Goal: Contribute content: Add original content to the website for others to see

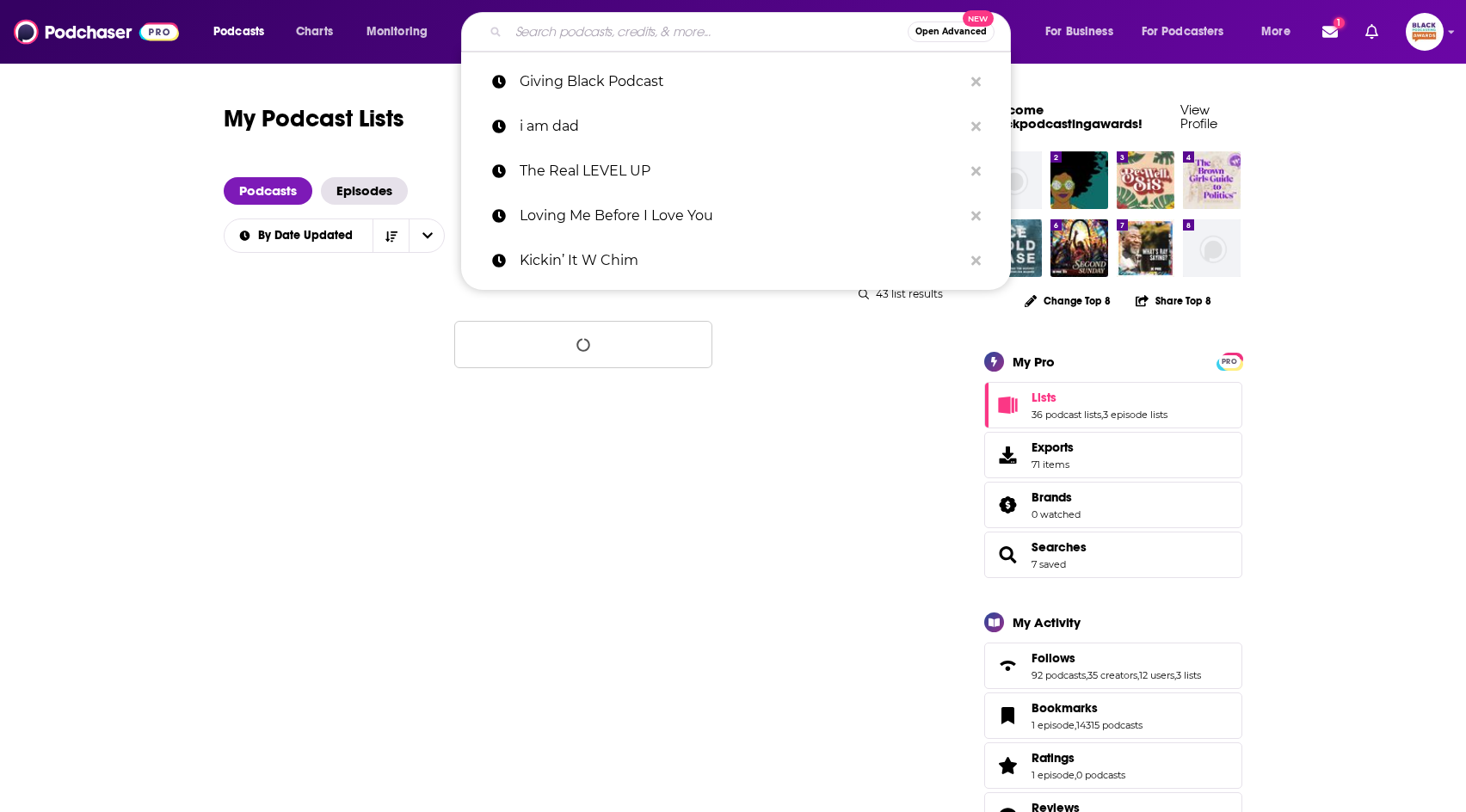
click at [562, 30] on input "Search podcasts, credits, & more..." at bounding box center [708, 32] width 399 height 27
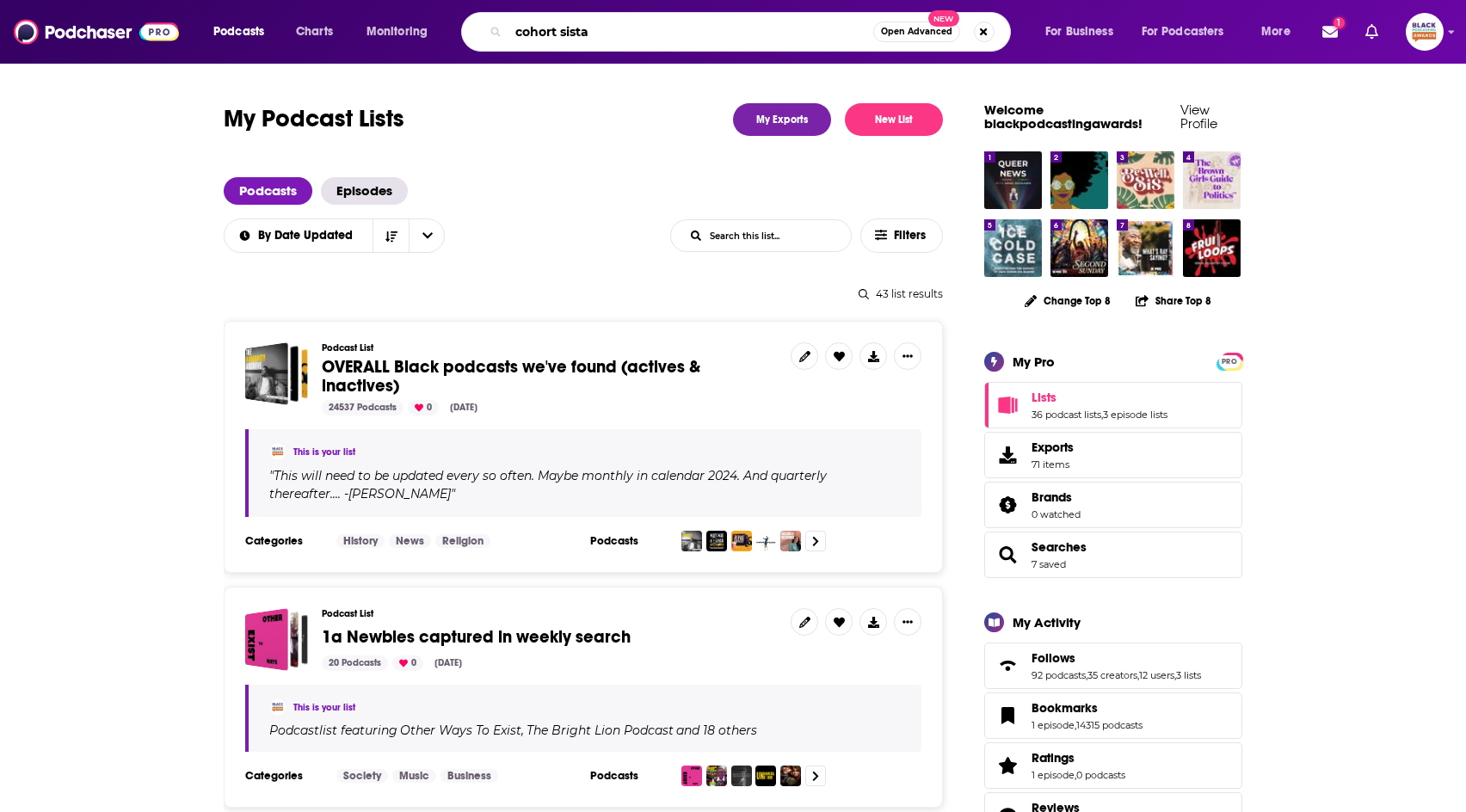
type input "cohort sistas"
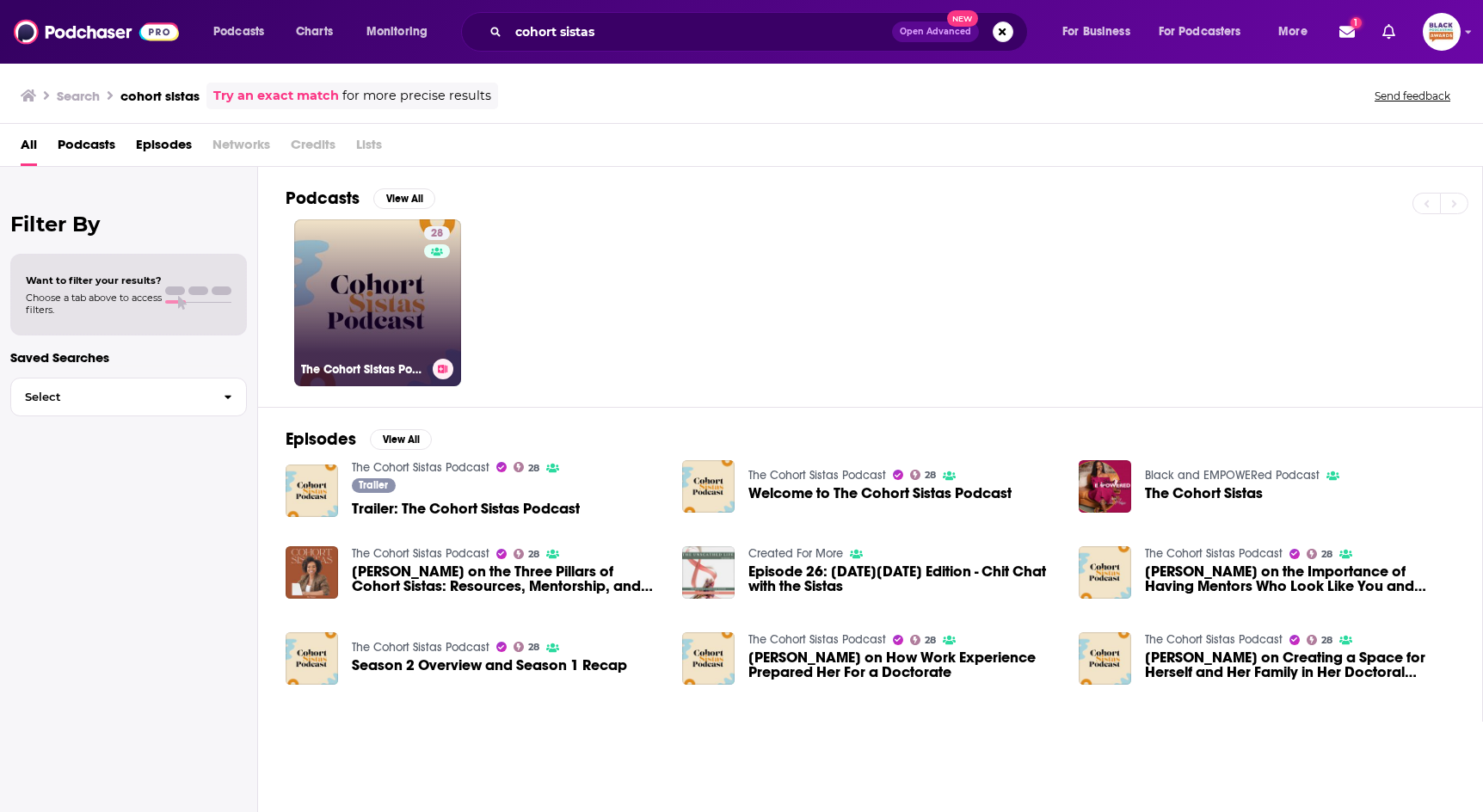
click at [399, 317] on link "28 The Cohort Sistas Podcast" at bounding box center [378, 303] width 167 height 167
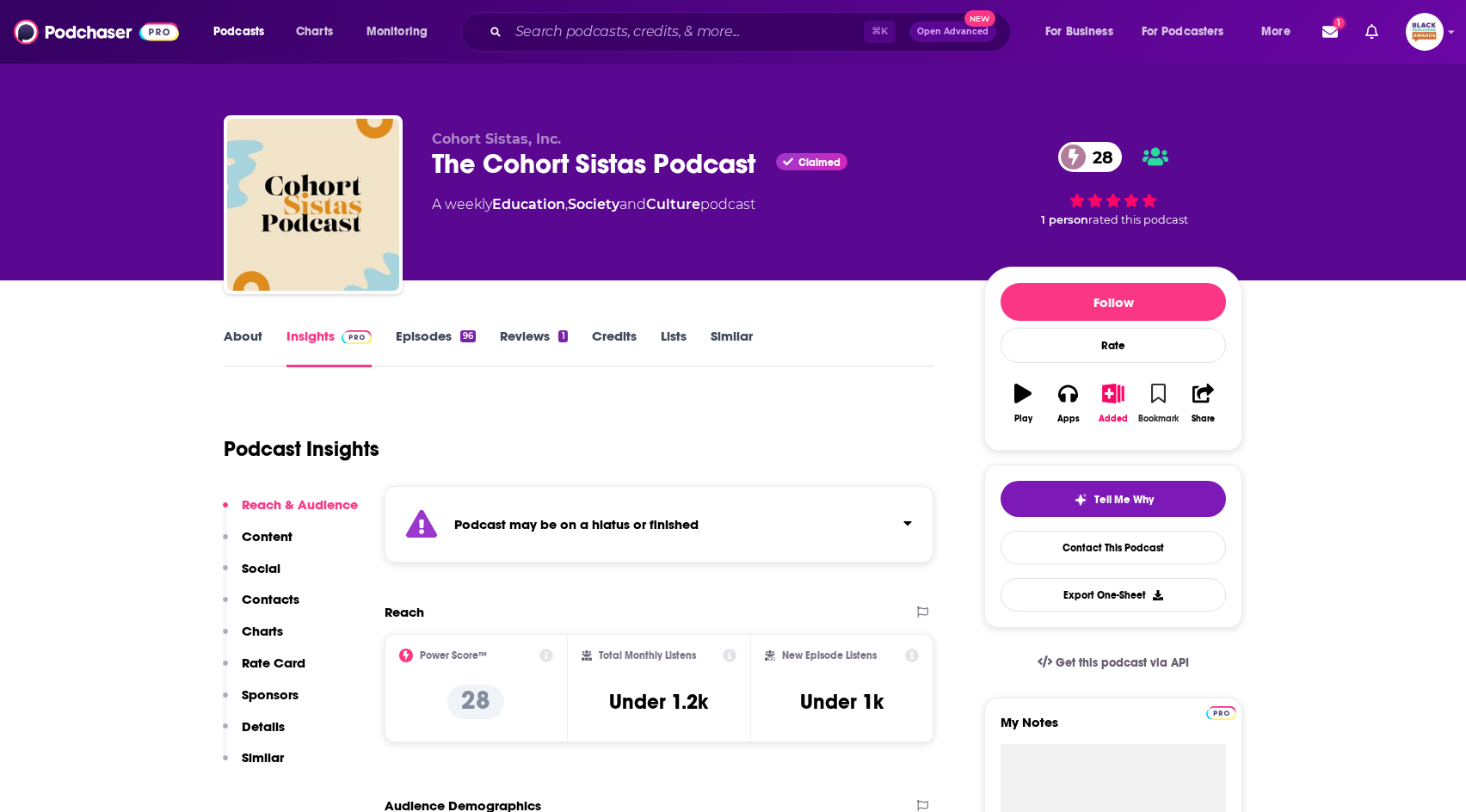
click at [1144, 399] on button "Bookmark" at bounding box center [1157, 403] width 45 height 62
click at [1110, 396] on icon "button" at bounding box center [1113, 393] width 21 height 19
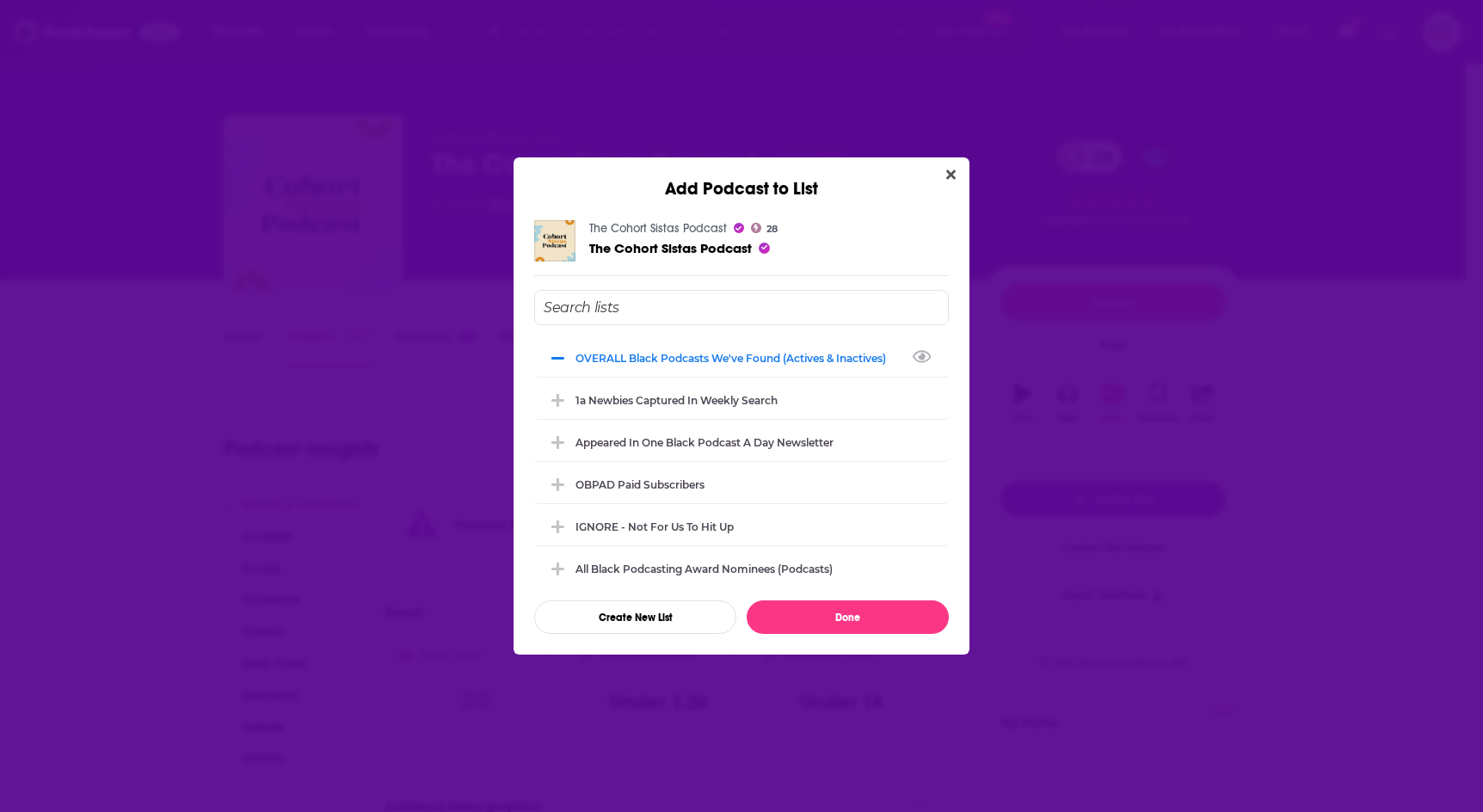
click at [1039, 246] on div "Add Podcast to List The Cohort Sistas Podcast 28 The Cohort Sistas Podcast OVER…" at bounding box center [741, 406] width 1483 height 812
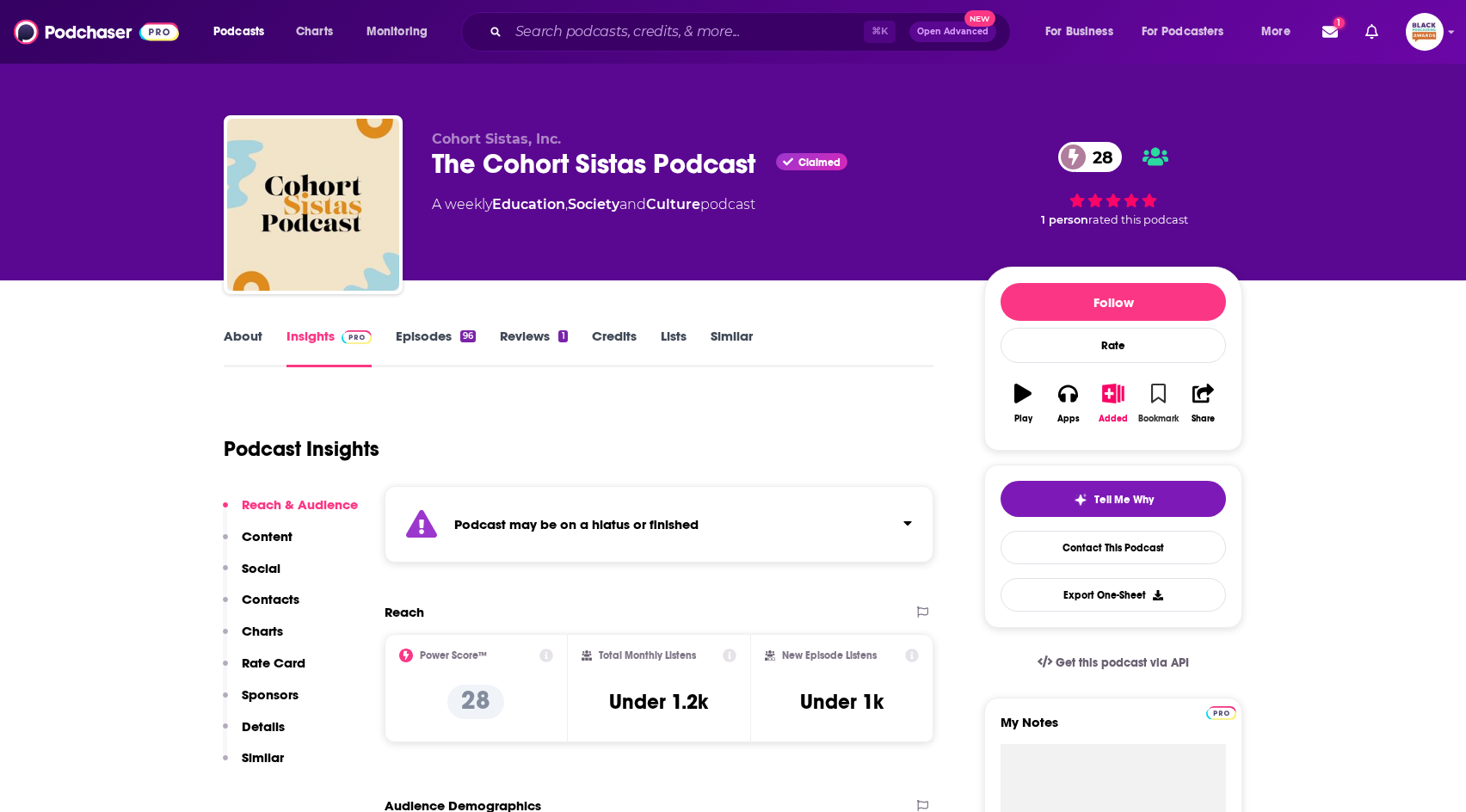
click at [1161, 398] on icon "button" at bounding box center [1158, 393] width 15 height 19
click at [796, 534] on div "Podcast may be on a hiatus or finished" at bounding box center [658, 524] width 549 height 76
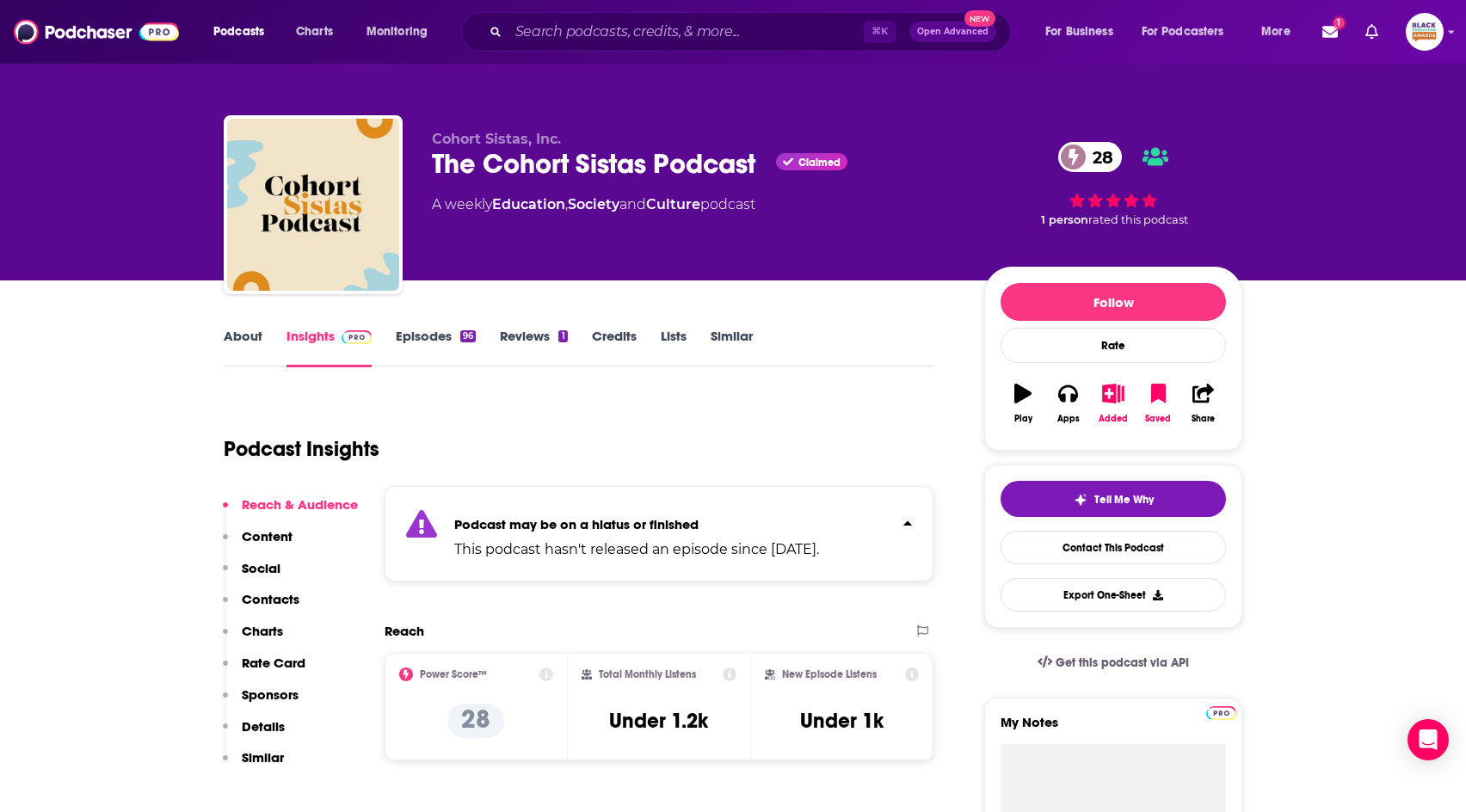
click at [727, 339] on link "Similar" at bounding box center [731, 347] width 42 height 40
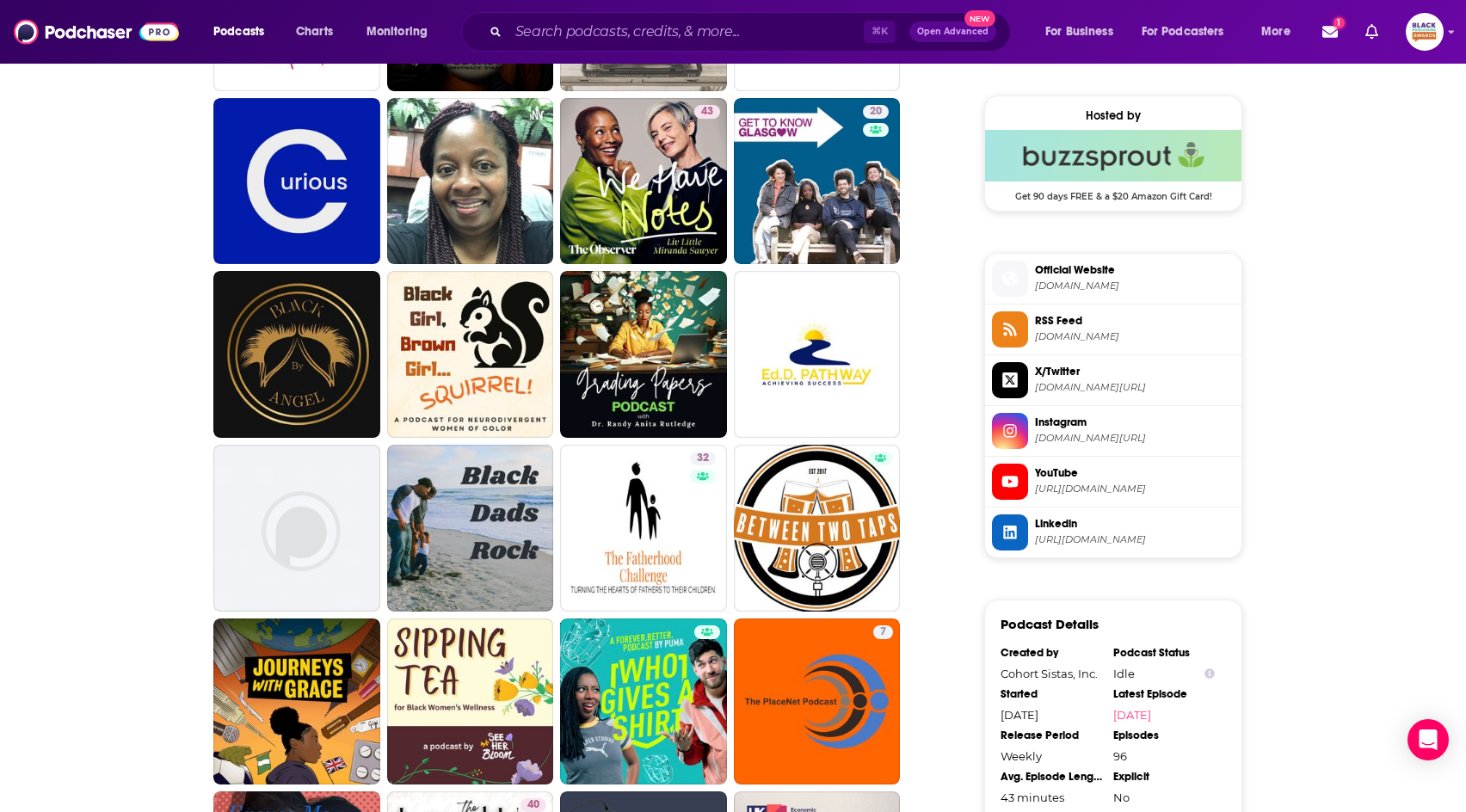
scroll to position [1237, 0]
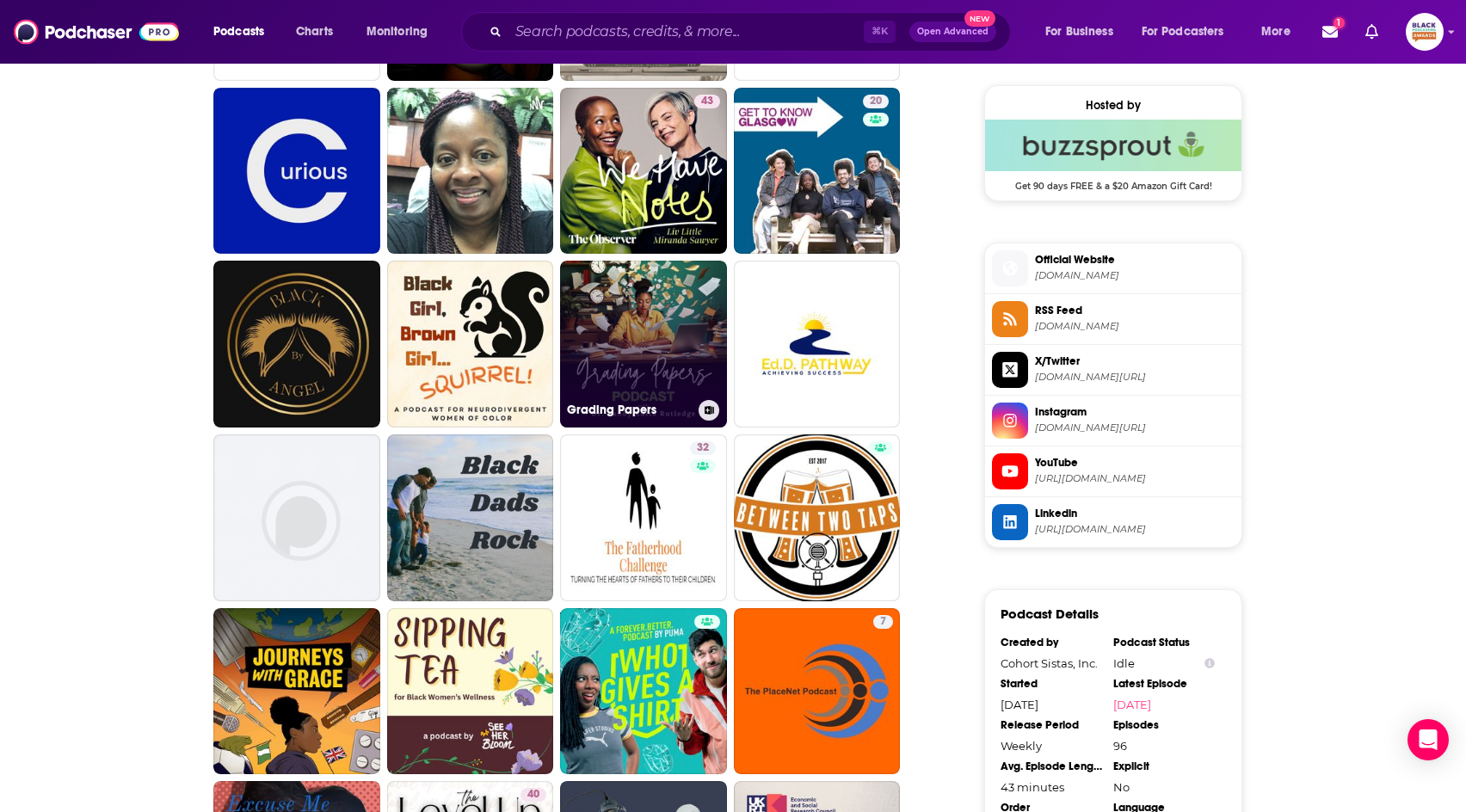
click at [704, 413] on icon at bounding box center [708, 410] width 10 height 9
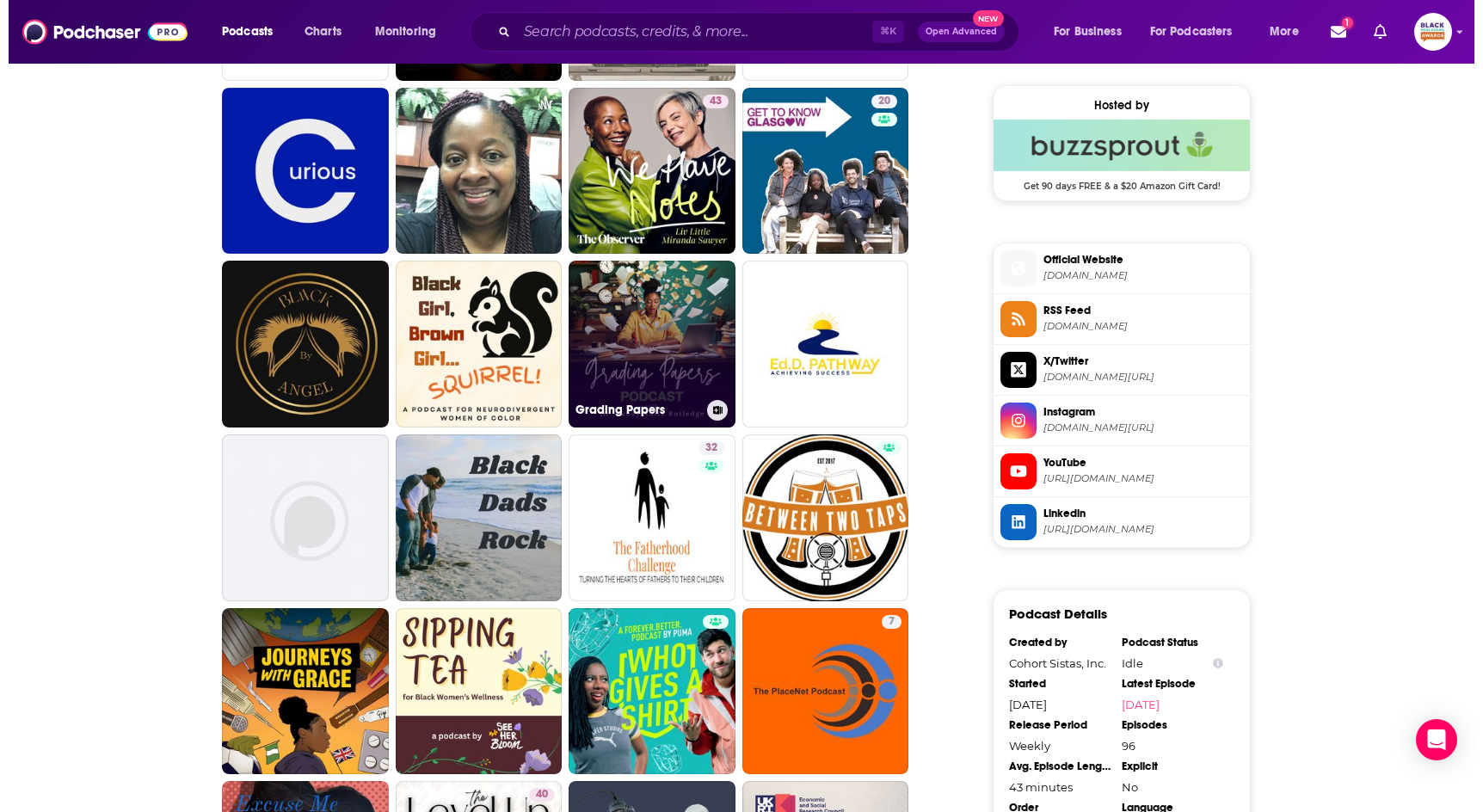
scroll to position [0, 0]
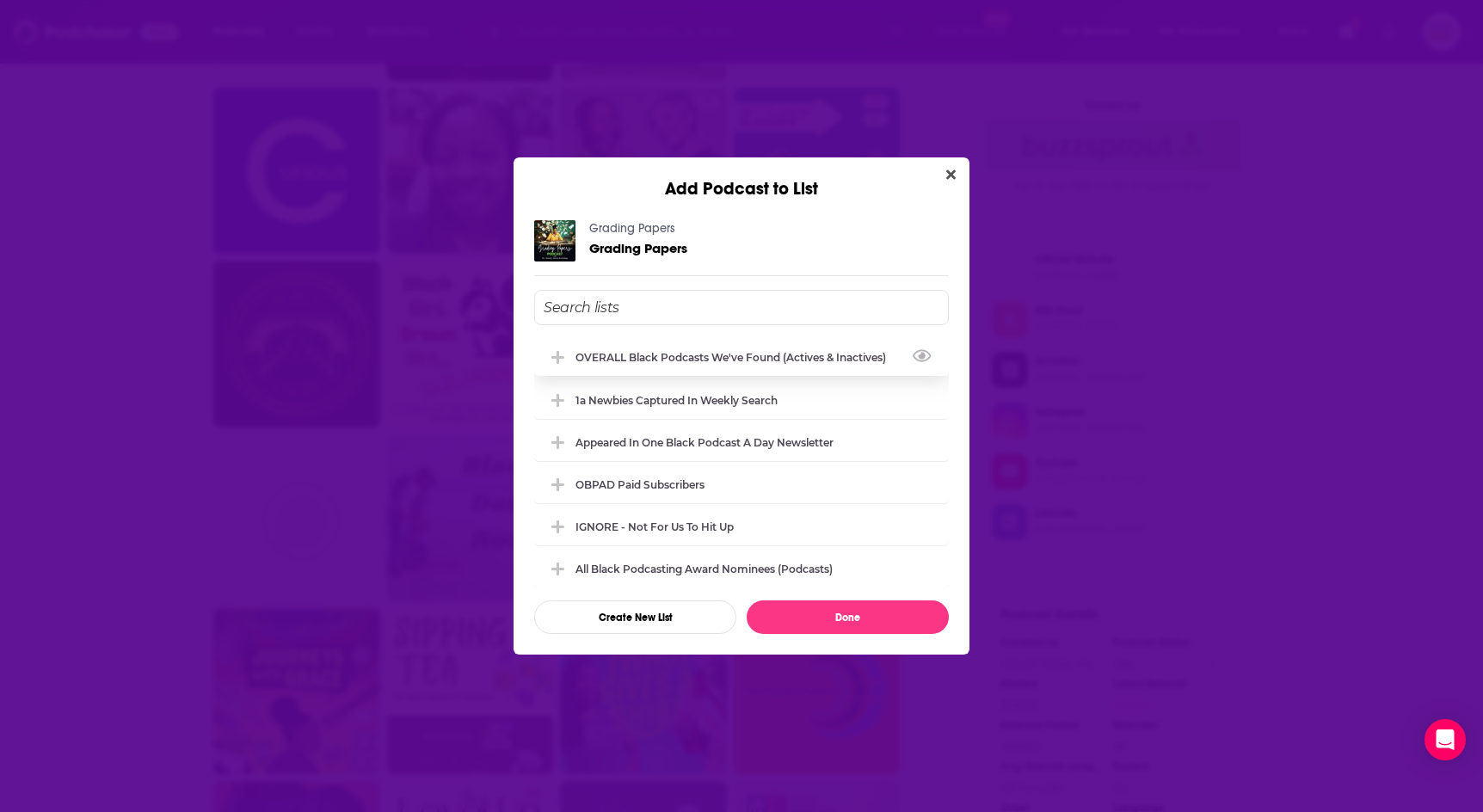
click at [737, 370] on div "OVERALL Black podcasts we've found (actives & inactives)" at bounding box center [741, 356] width 414 height 38
click at [836, 616] on button "Done" at bounding box center [847, 617] width 202 height 33
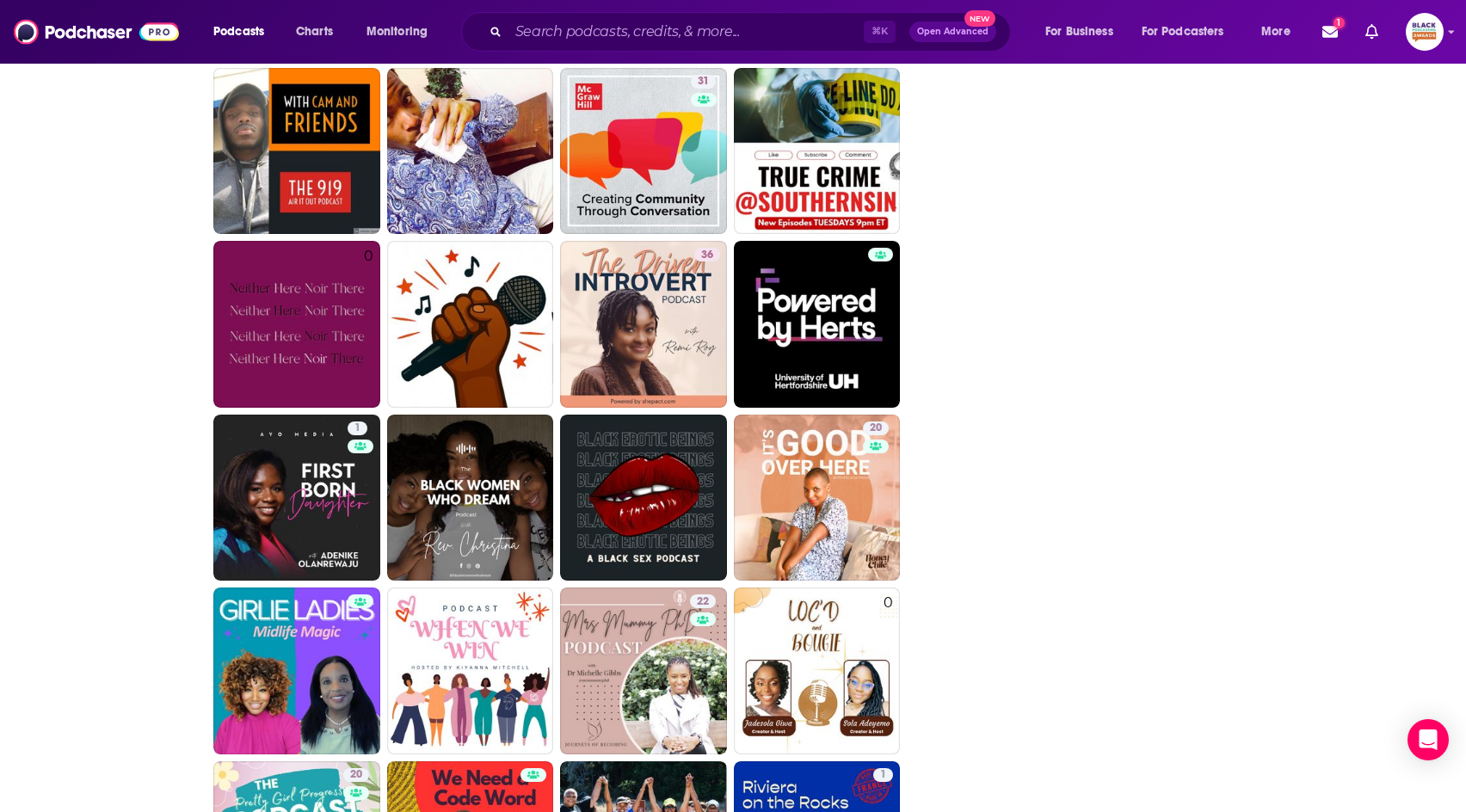
scroll to position [3959, 0]
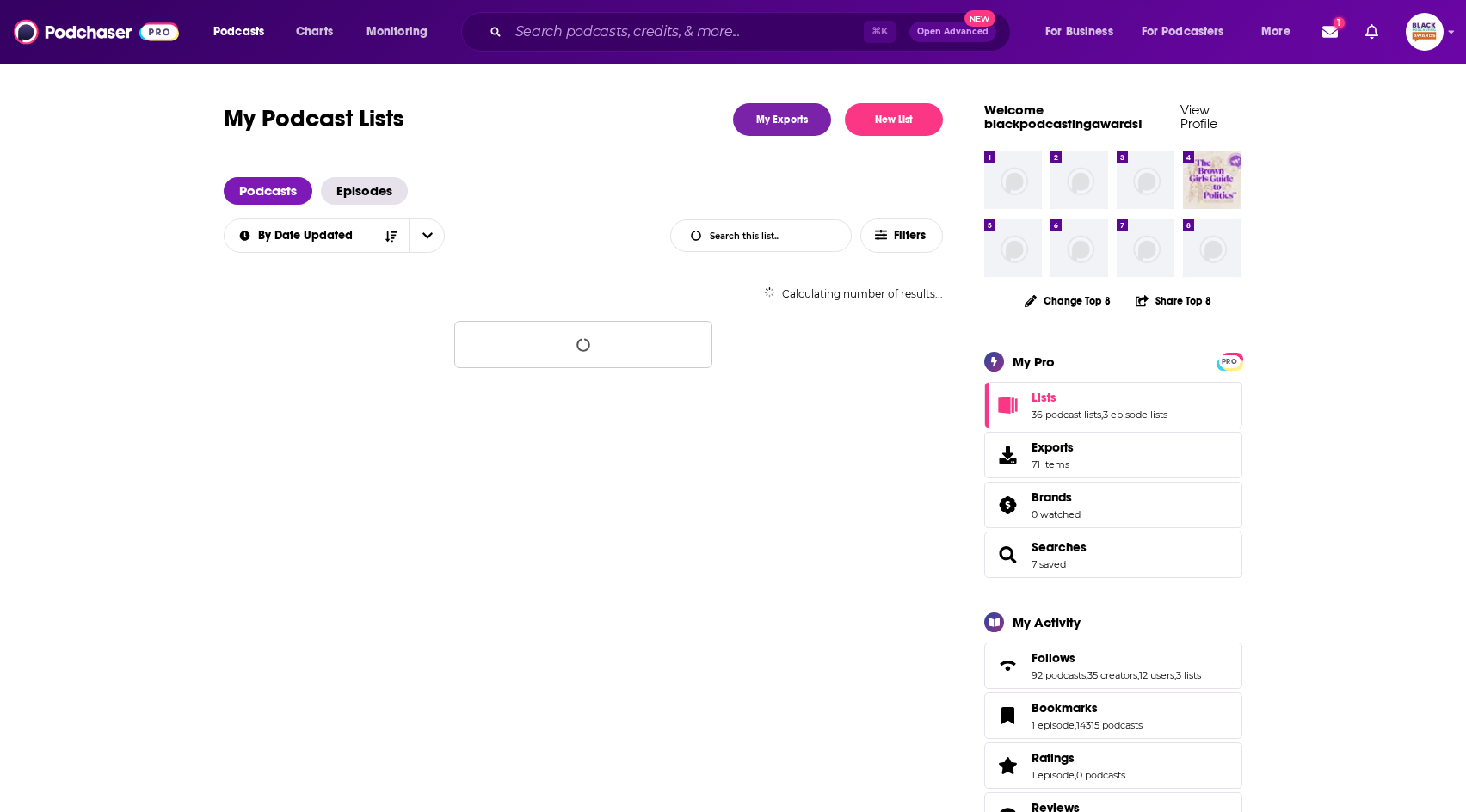
click at [586, 51] on div "⌘ K Open Advanced New" at bounding box center [736, 32] width 550 height 40
click at [586, 37] on input "Search podcasts, credits, & more..." at bounding box center [686, 32] width 356 height 27
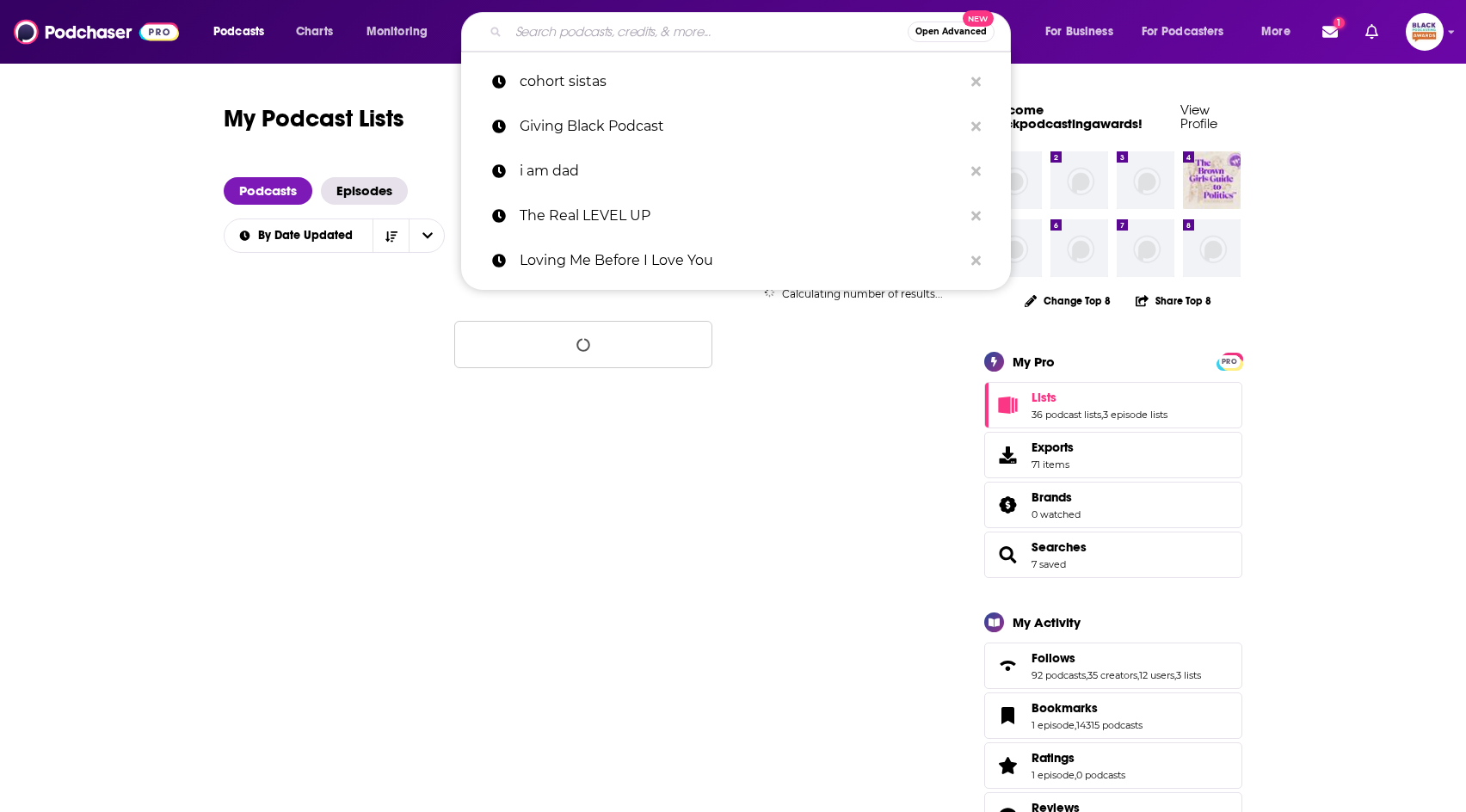
paste input "In Conversation with [PERSON_NAME]"
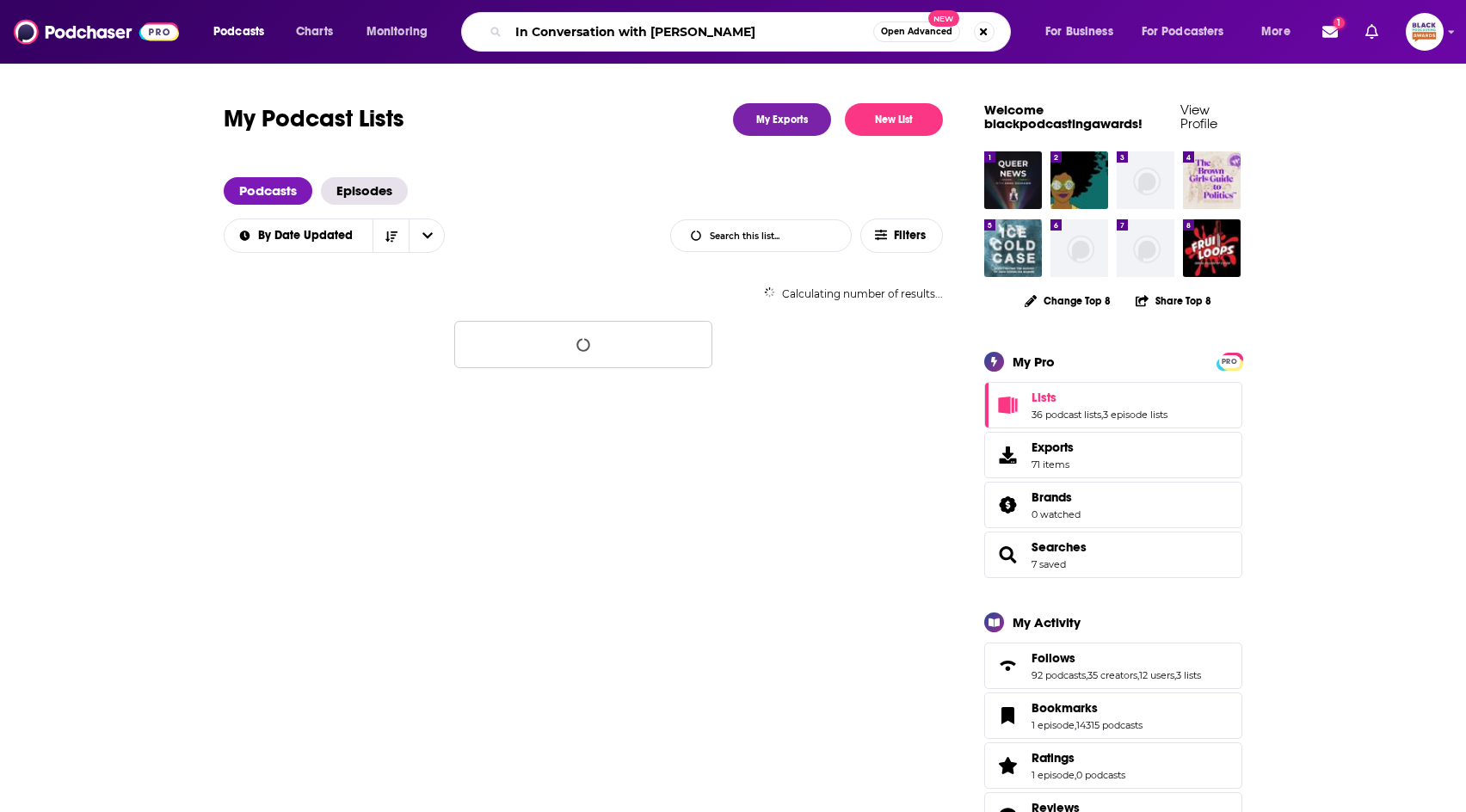
type input "In Conversation with [PERSON_NAME]"
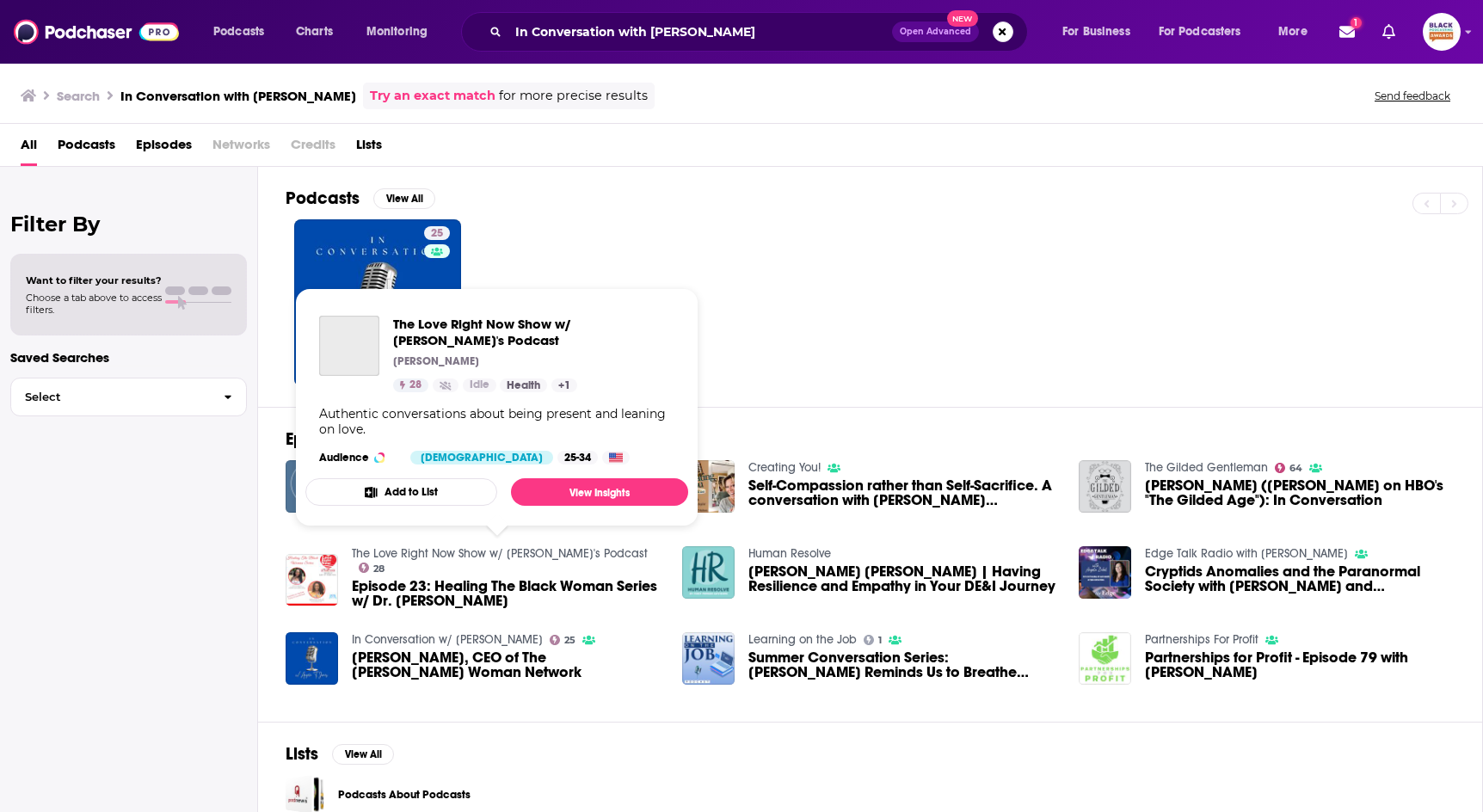
click at [414, 554] on link "The Love Right Now Show w/ Jai Pierre Raven's Podcast" at bounding box center [500, 553] width 296 height 15
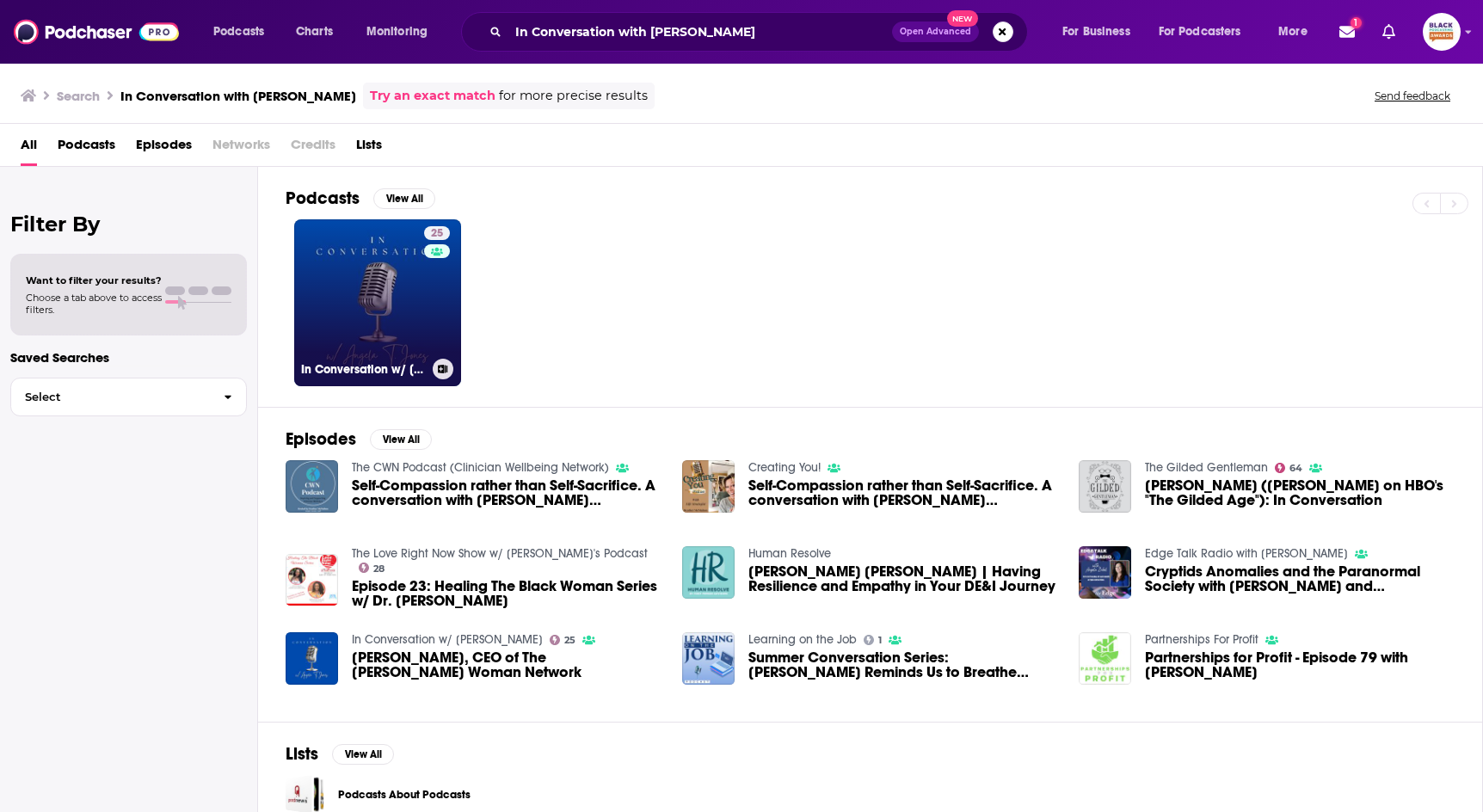
click at [428, 289] on div "25" at bounding box center [439, 292] width 30 height 133
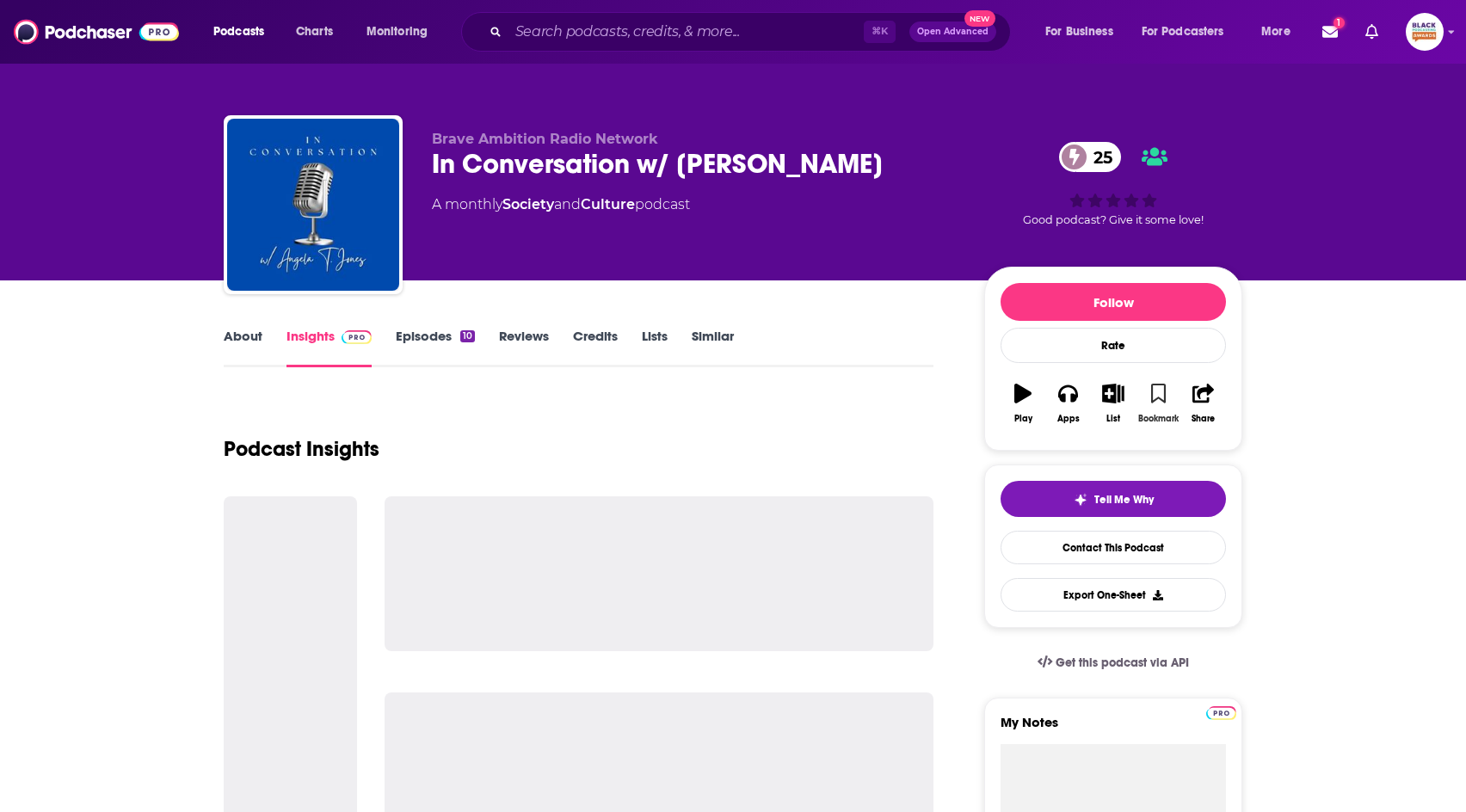
drag, startPoint x: 1163, startPoint y: 381, endPoint x: 883, endPoint y: 377, distance: 280.0
click at [1162, 382] on button "Bookmark" at bounding box center [1157, 403] width 45 height 62
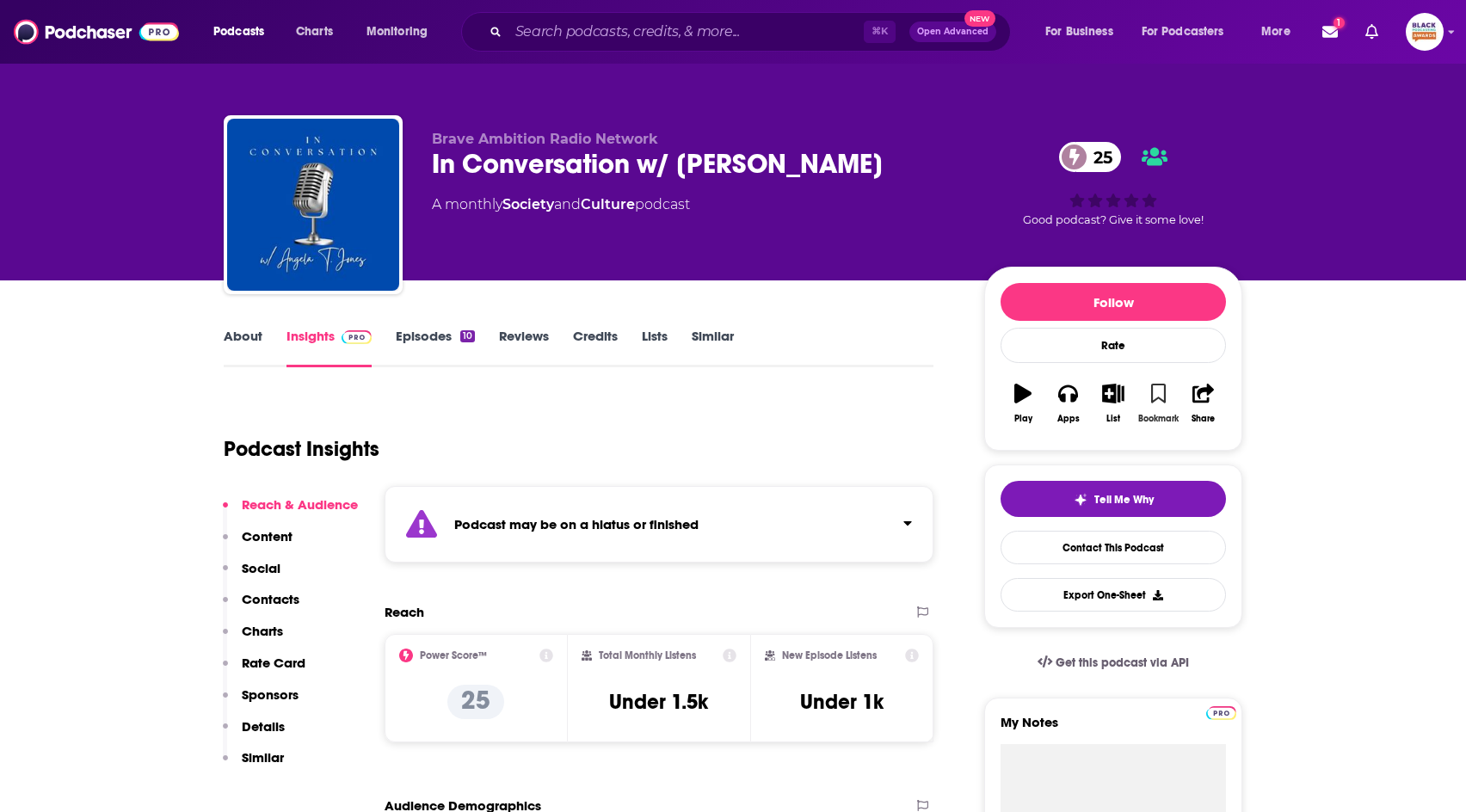
click at [1151, 393] on icon "button" at bounding box center [1158, 393] width 15 height 19
click at [1117, 395] on icon "button" at bounding box center [1112, 393] width 21 height 19
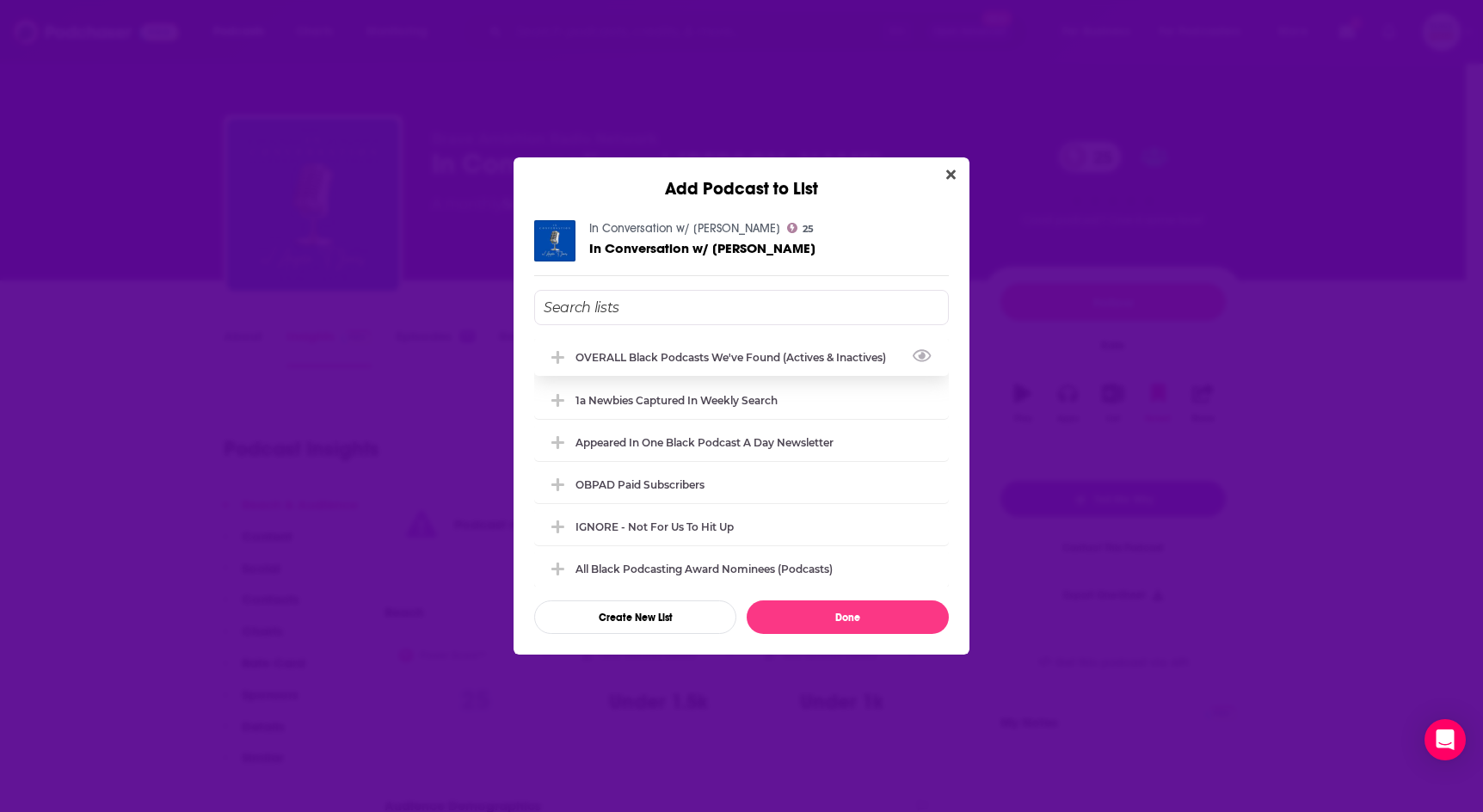
click at [756, 356] on div "OVERALL Black podcasts we've found (actives & inactives)" at bounding box center [735, 357] width 320 height 13
click at [918, 614] on button "Done" at bounding box center [847, 617] width 202 height 33
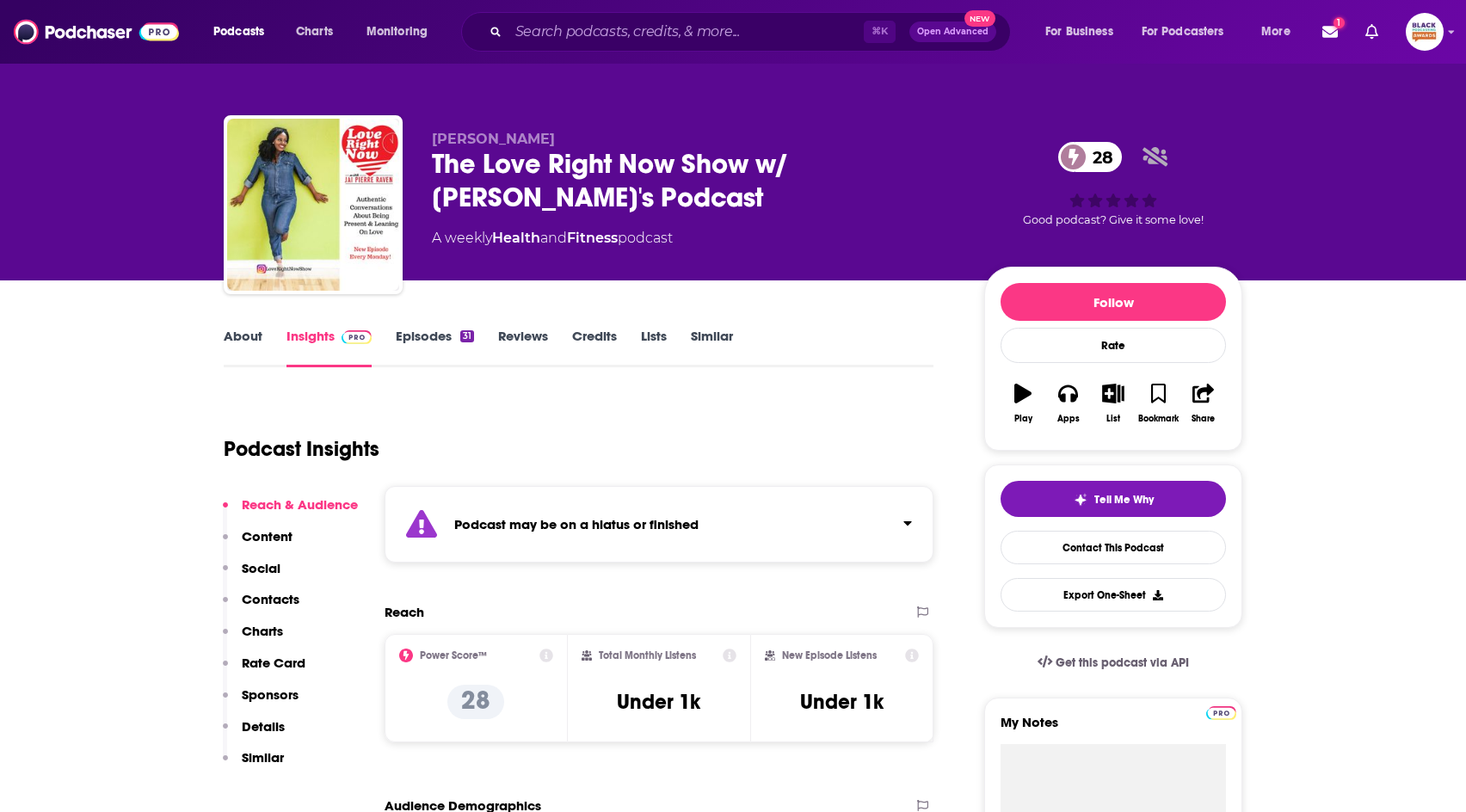
click at [812, 528] on div "Podcast may be on a hiatus or finished" at bounding box center [658, 524] width 549 height 76
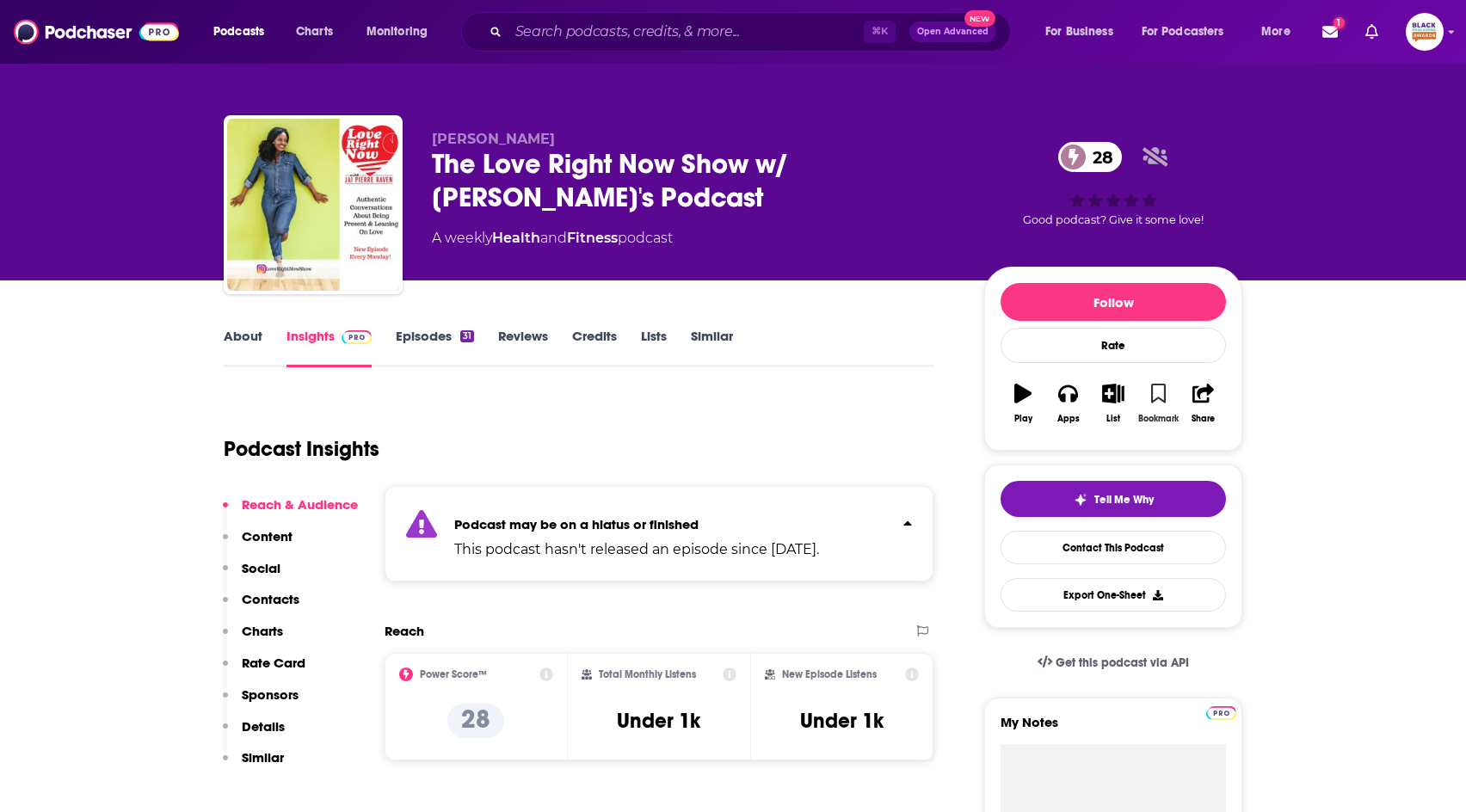
click at [1156, 392] on icon "button" at bounding box center [1158, 393] width 15 height 19
click at [1105, 392] on icon "button" at bounding box center [1112, 393] width 21 height 19
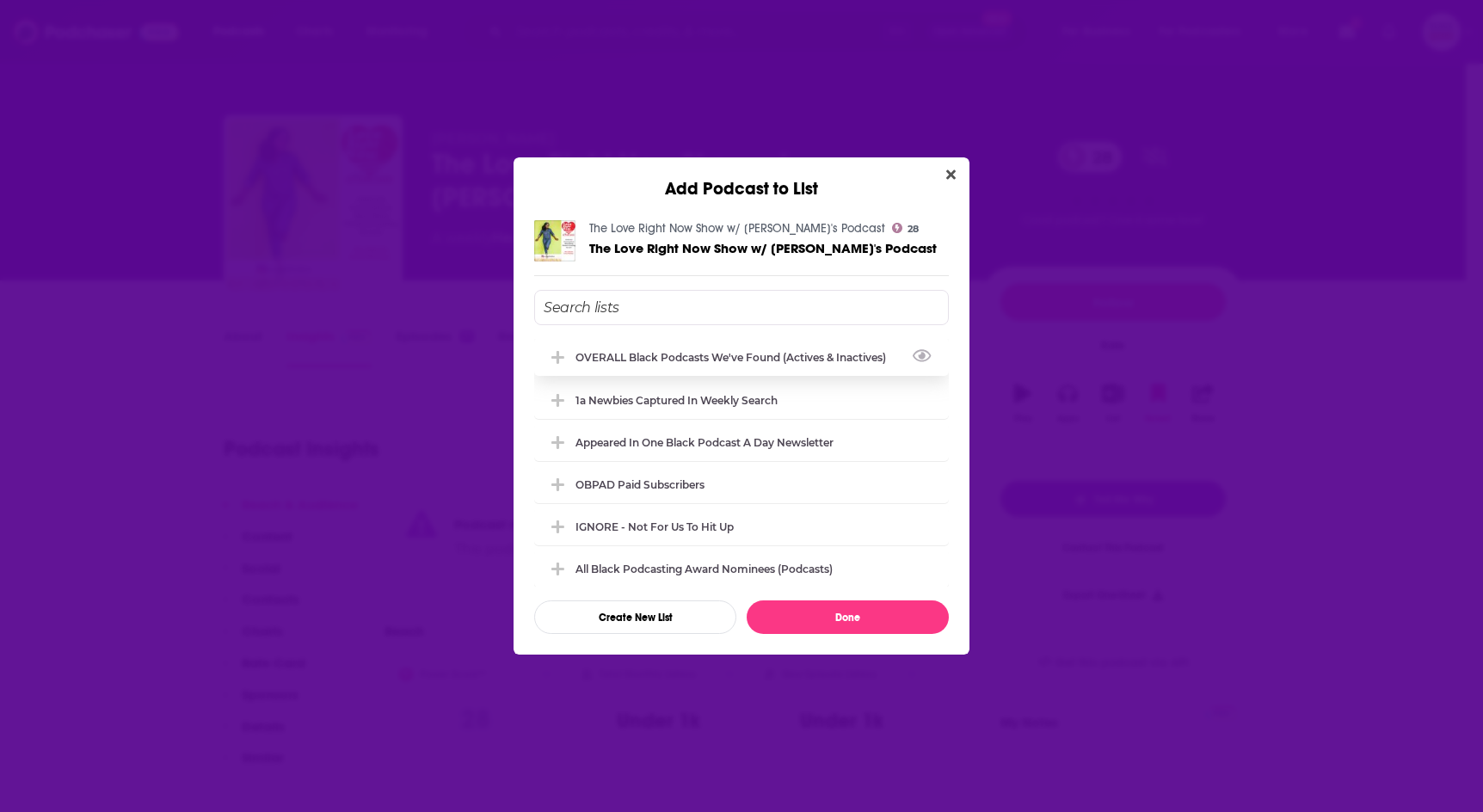
click at [672, 354] on div "OVERALL Black podcasts we've found (actives & inactives)" at bounding box center [735, 357] width 320 height 13
click at [898, 608] on button "Done" at bounding box center [847, 617] width 202 height 33
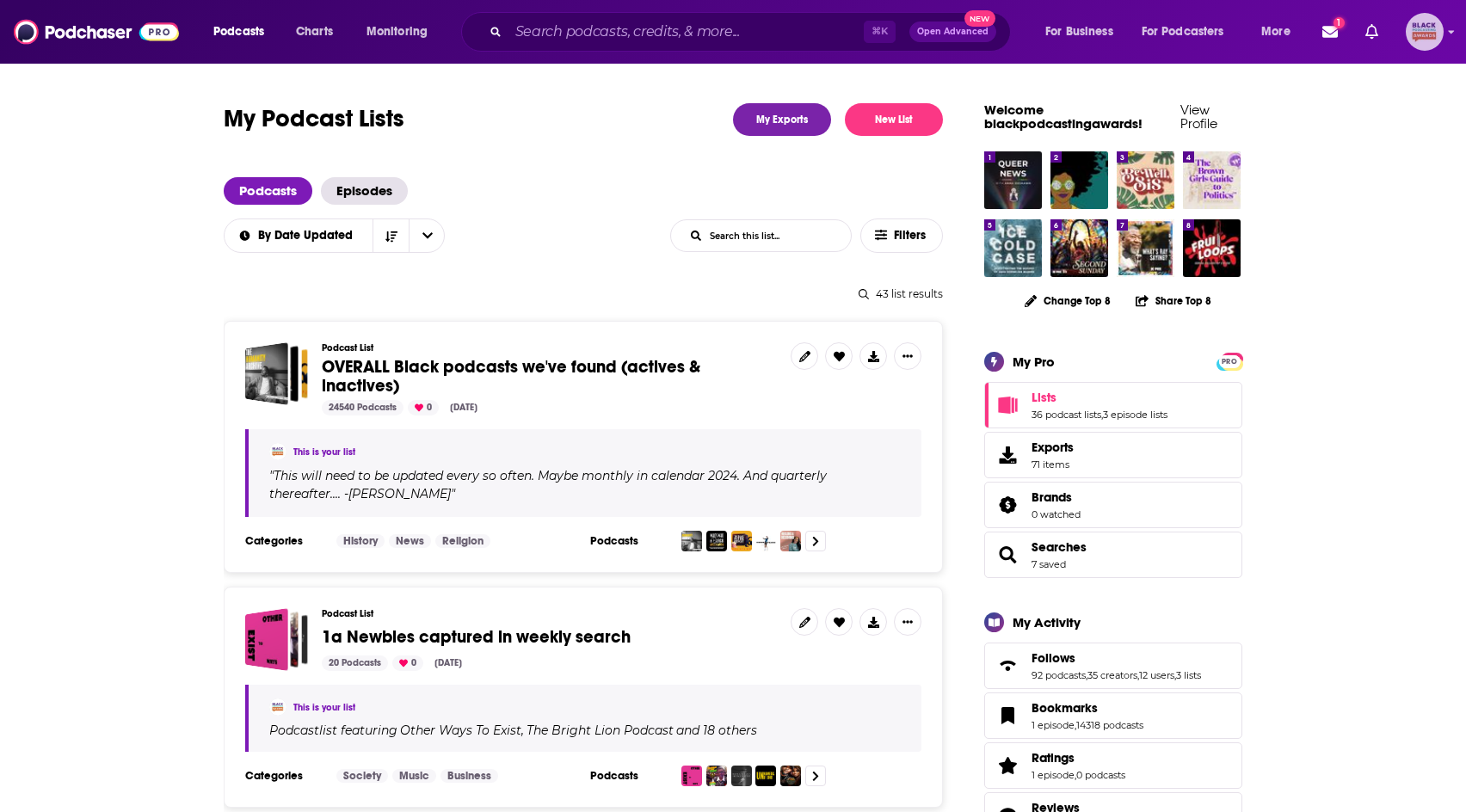
click at [1451, 31] on icon "Show profile menu" at bounding box center [1451, 32] width 6 height 4
click at [1346, 248] on span "Add a Podcast" at bounding box center [1355, 244] width 75 height 13
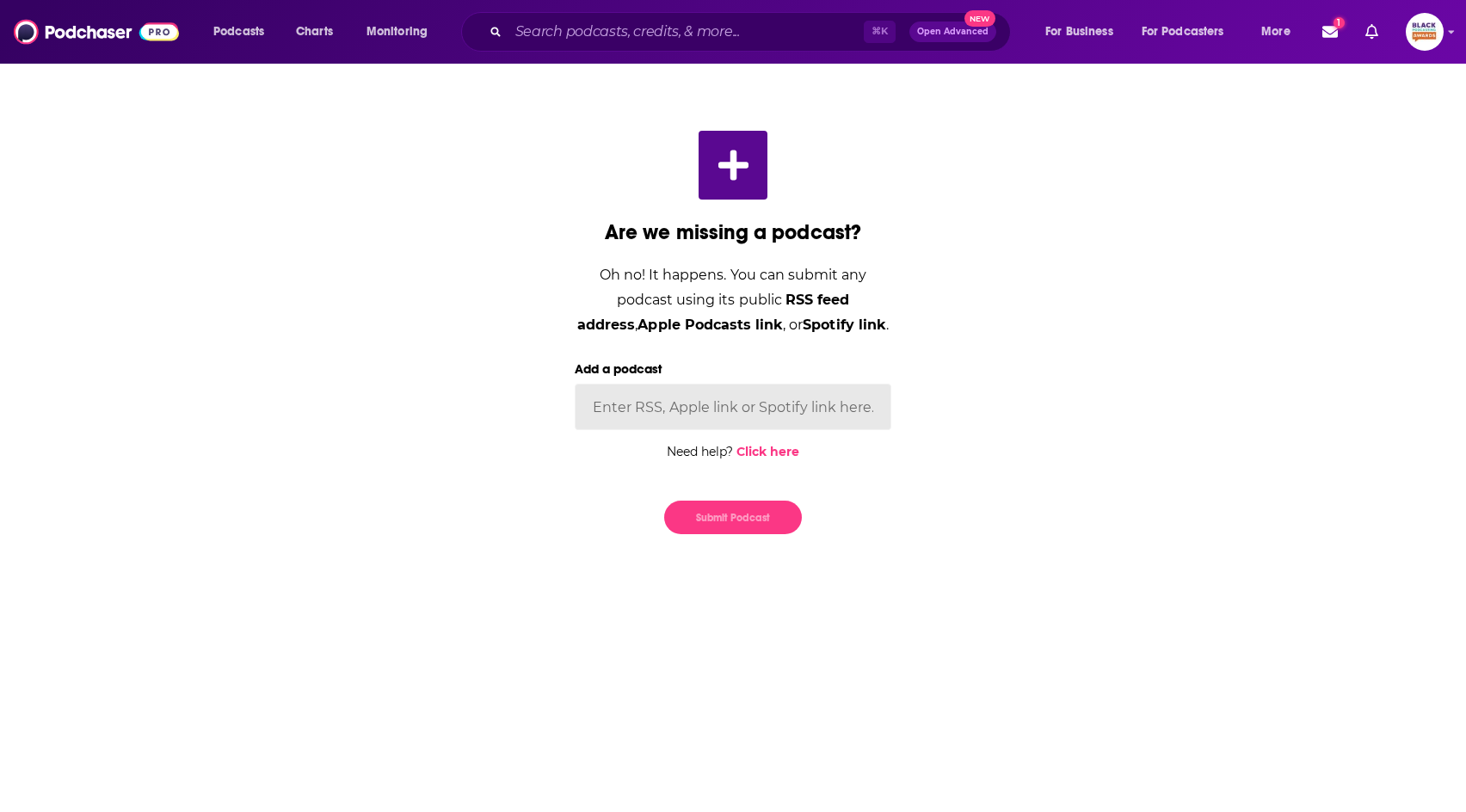
click at [684, 395] on input "Add a podcast" at bounding box center [733, 406] width 317 height 47
paste input "https://open.spotify.com/show/1FqIWI228Iu4YstfqKplDH"
type input "https://open.spotify.com/show/1FqIWI228Iu4YstfqKplDH"
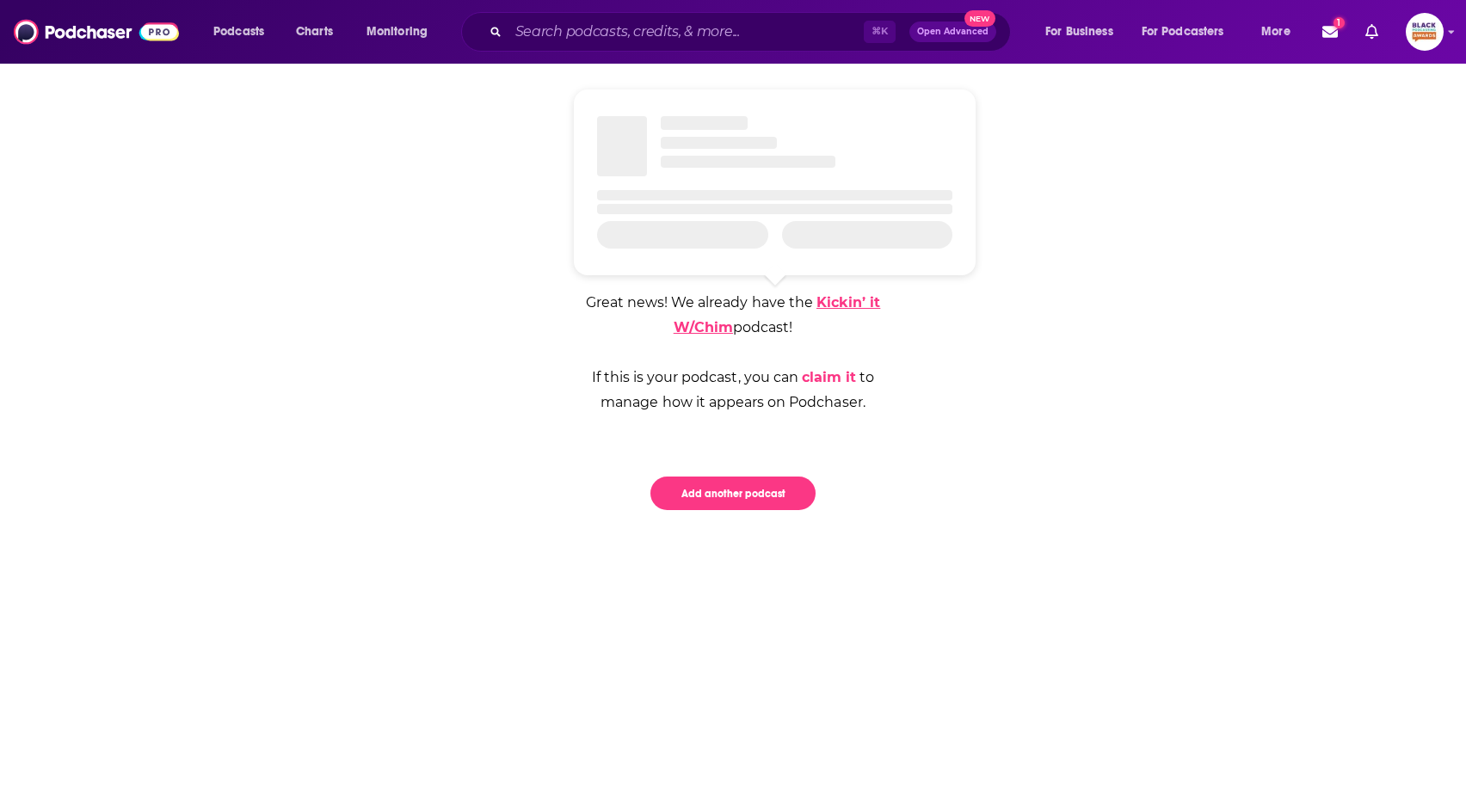
click at [690, 328] on link "Kickin’ it W/Chim" at bounding box center [777, 314] width 207 height 41
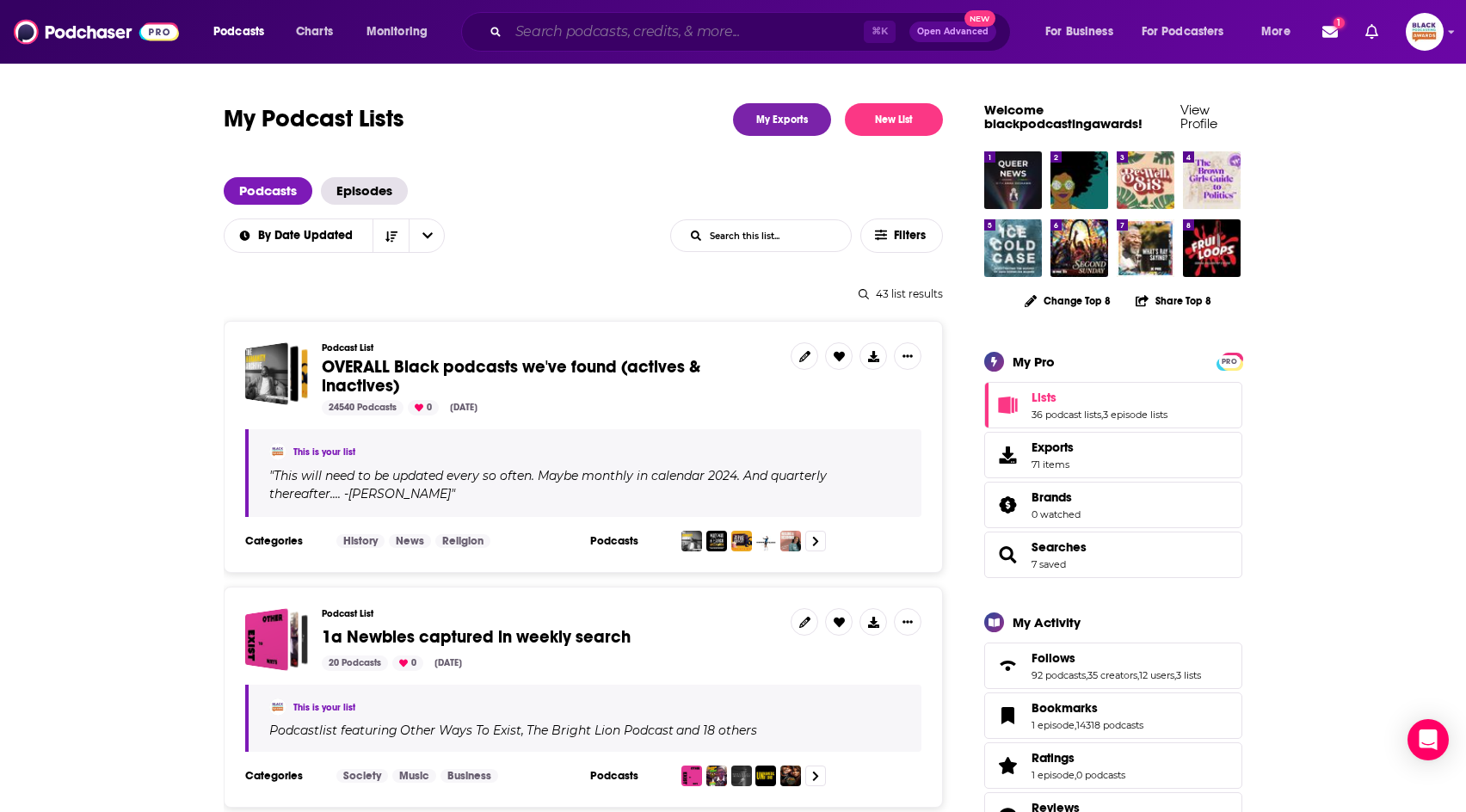
click at [588, 32] on input "Search podcasts, credits, & more..." at bounding box center [686, 32] width 356 height 27
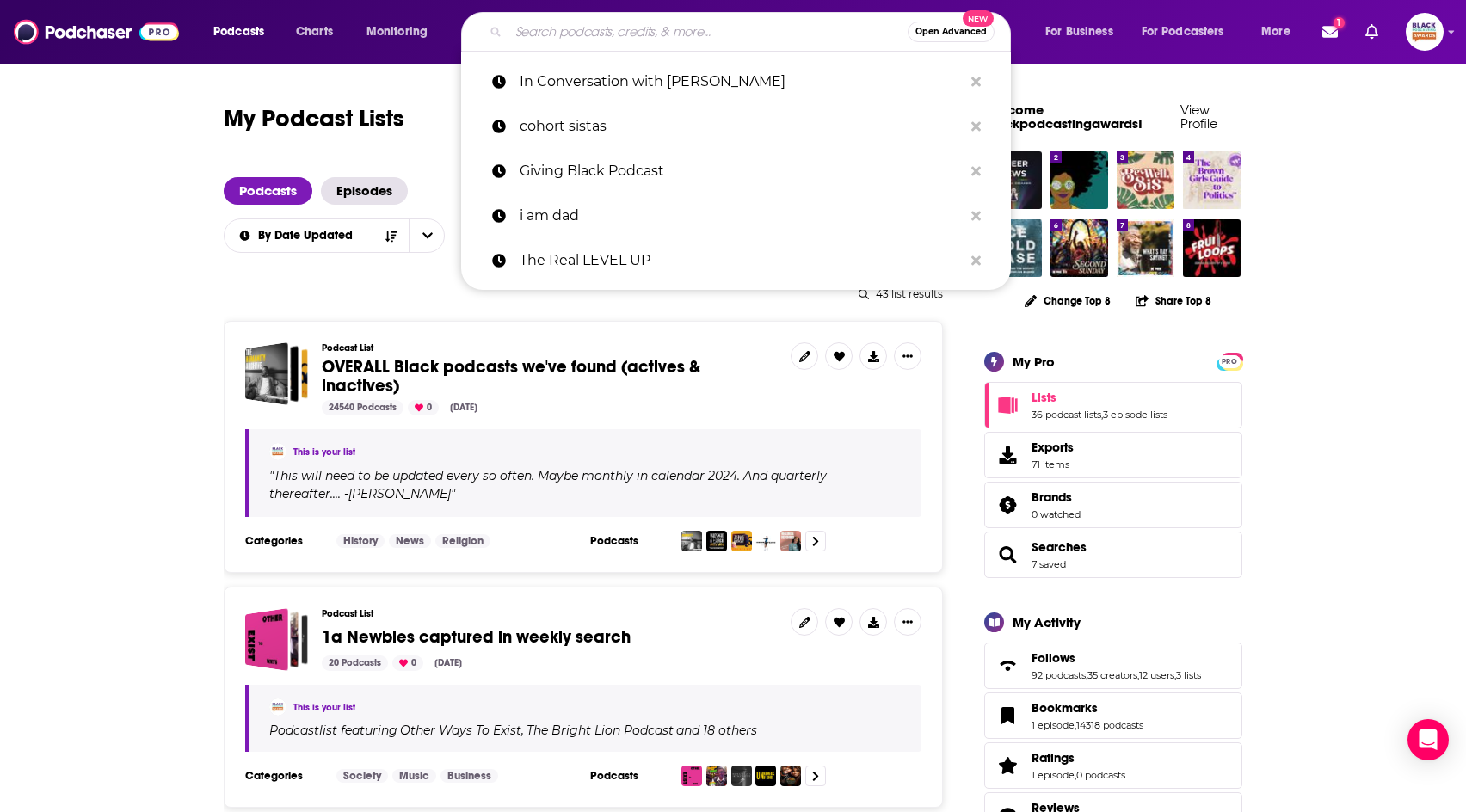
paste input "The Second Opinion"
type input "The Second Opinion"
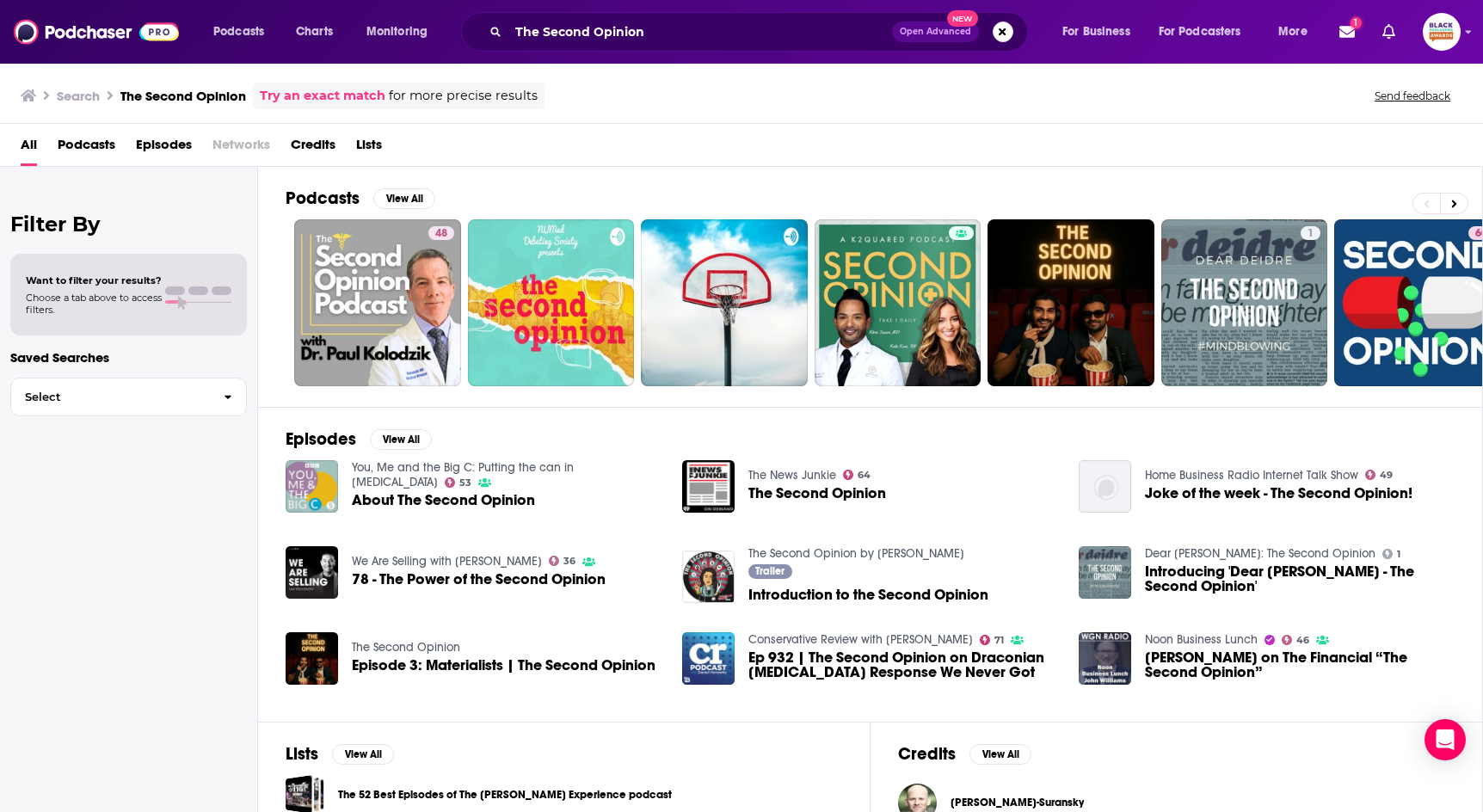
click at [356, 101] on link "Try an exact match" at bounding box center [322, 96] width 126 height 20
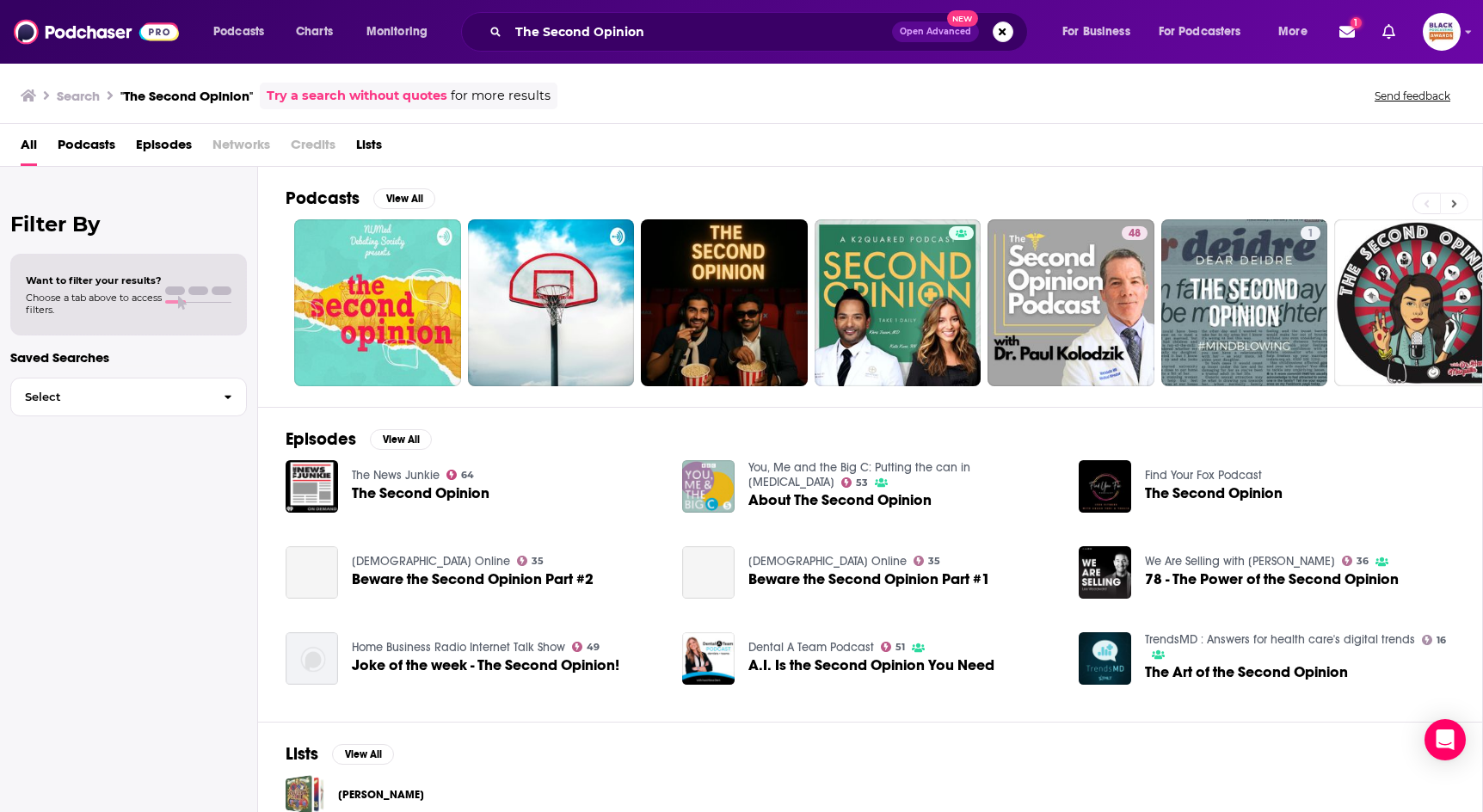
click at [1458, 195] on button at bounding box center [1454, 203] width 28 height 21
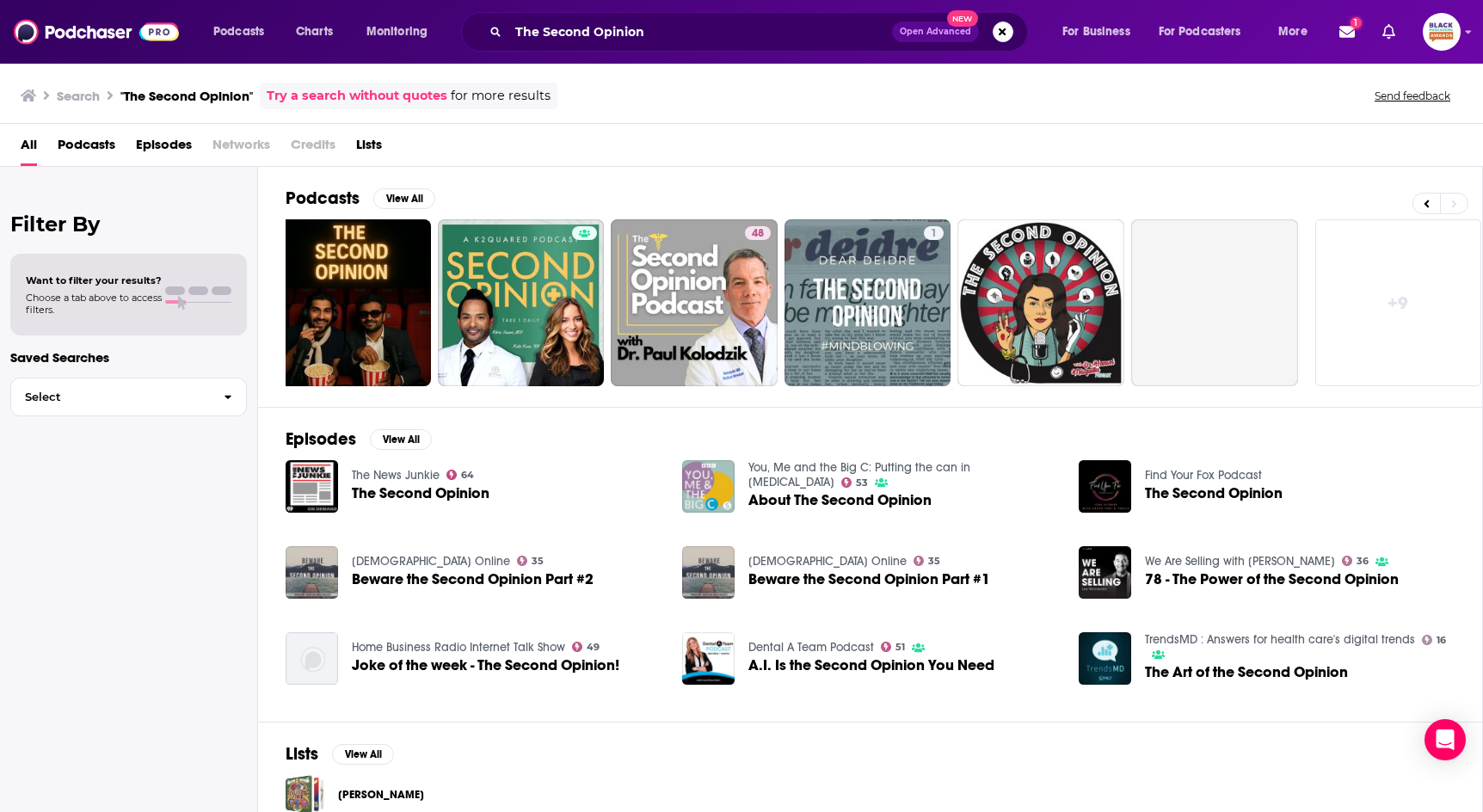
scroll to position [0, 382]
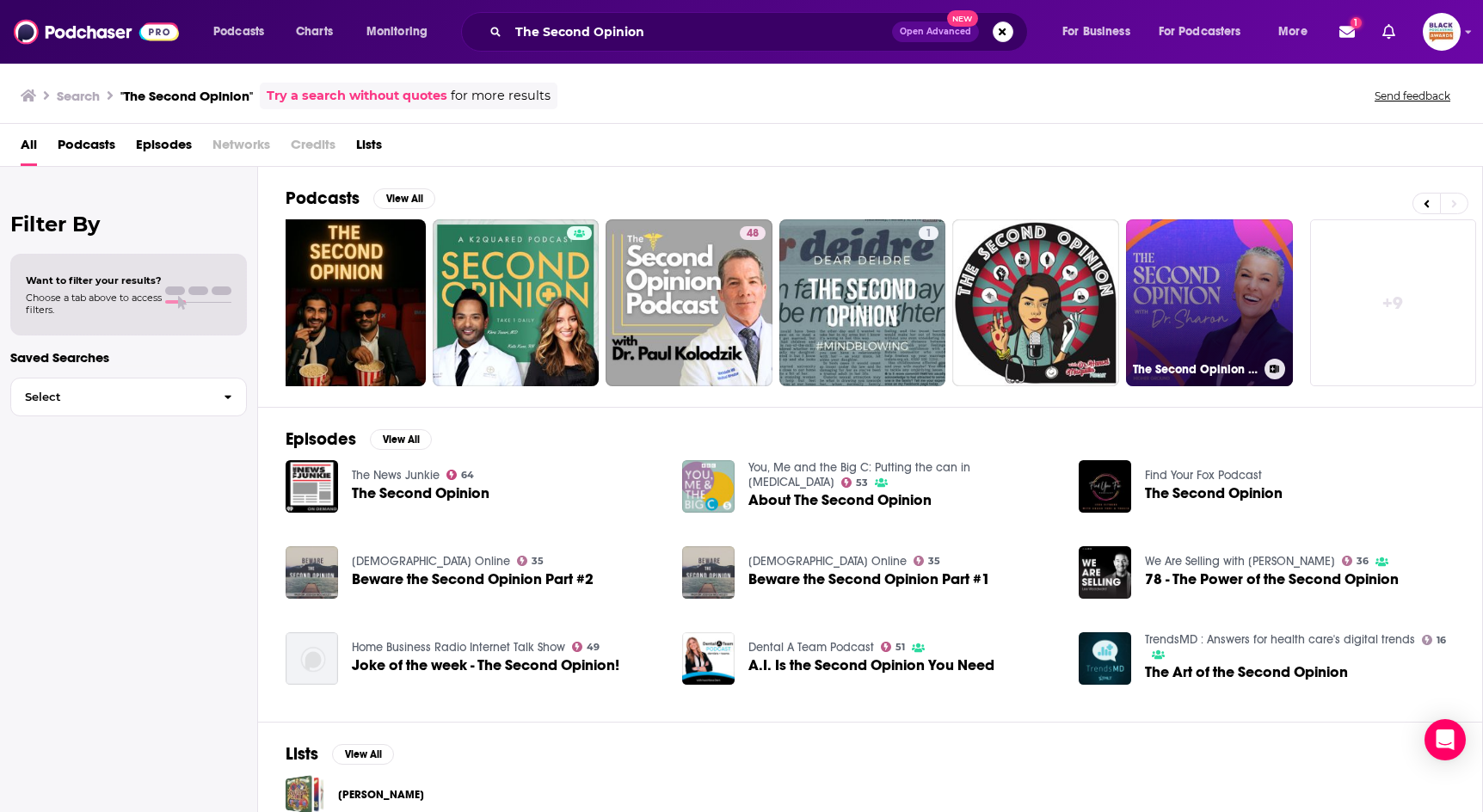
click at [1273, 369] on icon at bounding box center [1274, 369] width 10 height 9
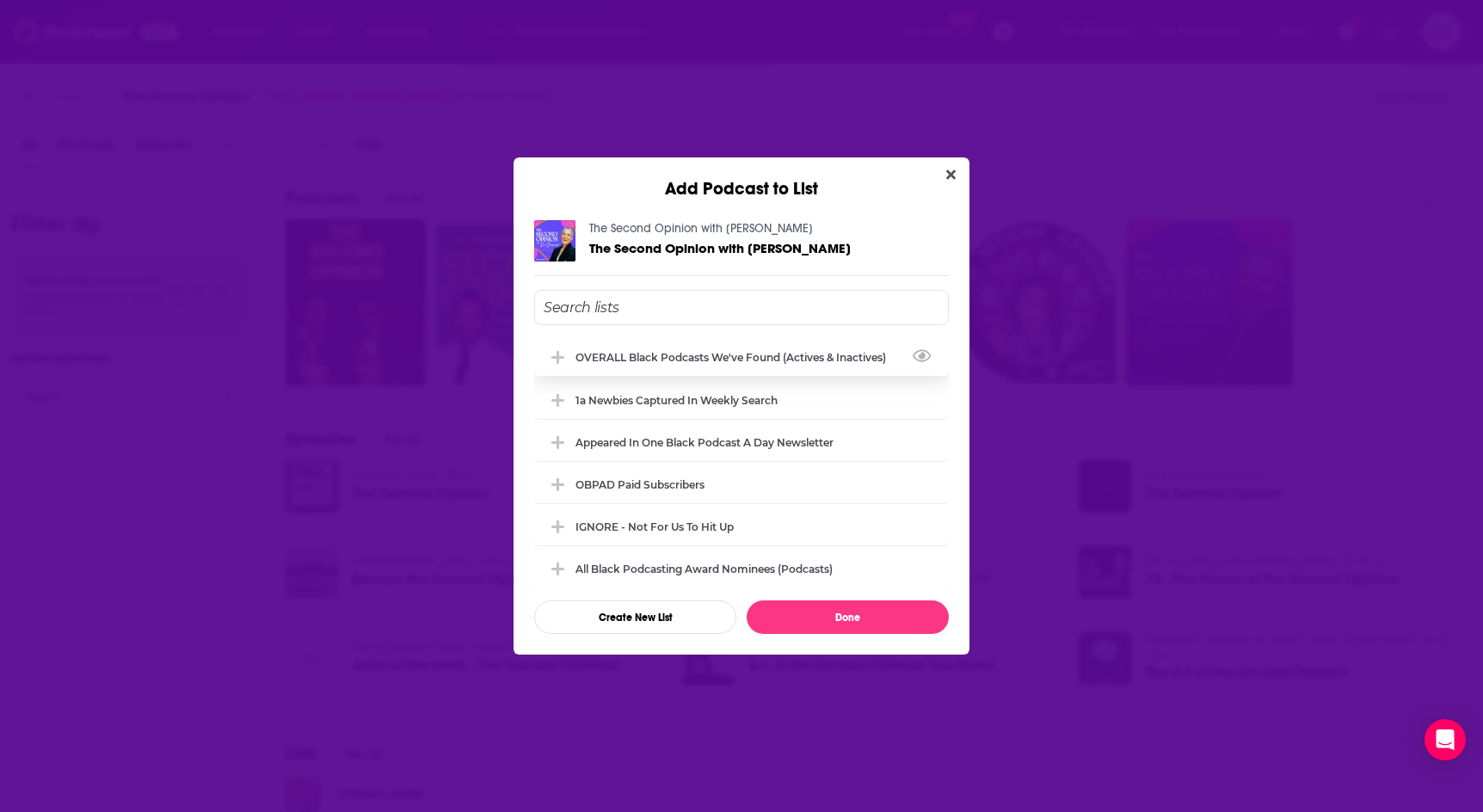
click at [684, 365] on div "OVERALL Black podcasts we've found (actives & inactives)" at bounding box center [741, 356] width 414 height 38
click at [878, 619] on button "Done" at bounding box center [847, 617] width 202 height 33
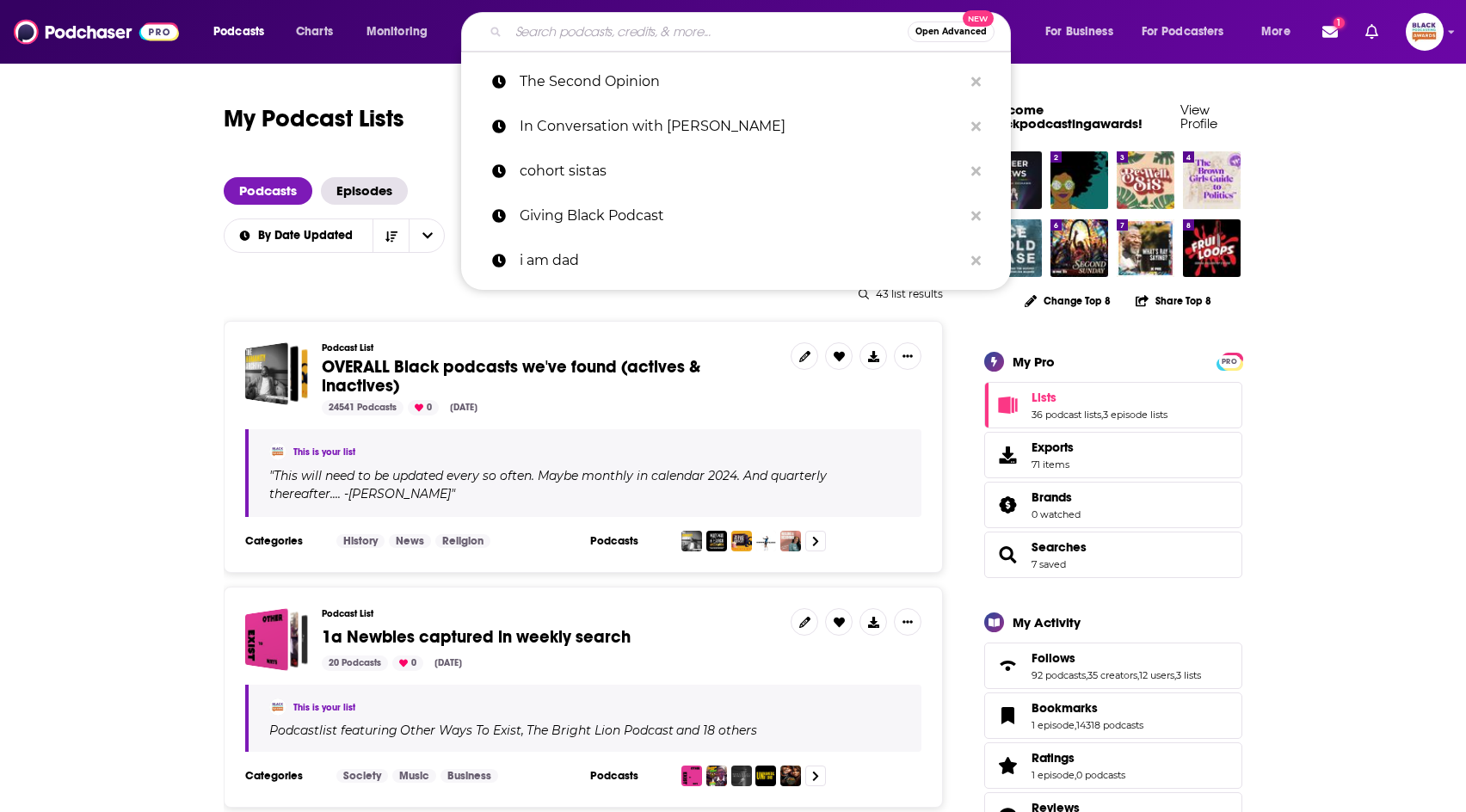
click at [640, 32] on input "Search podcasts, credits, & more..." at bounding box center [708, 32] width 399 height 27
paste input "SecretAdventuresofBlackPeople"
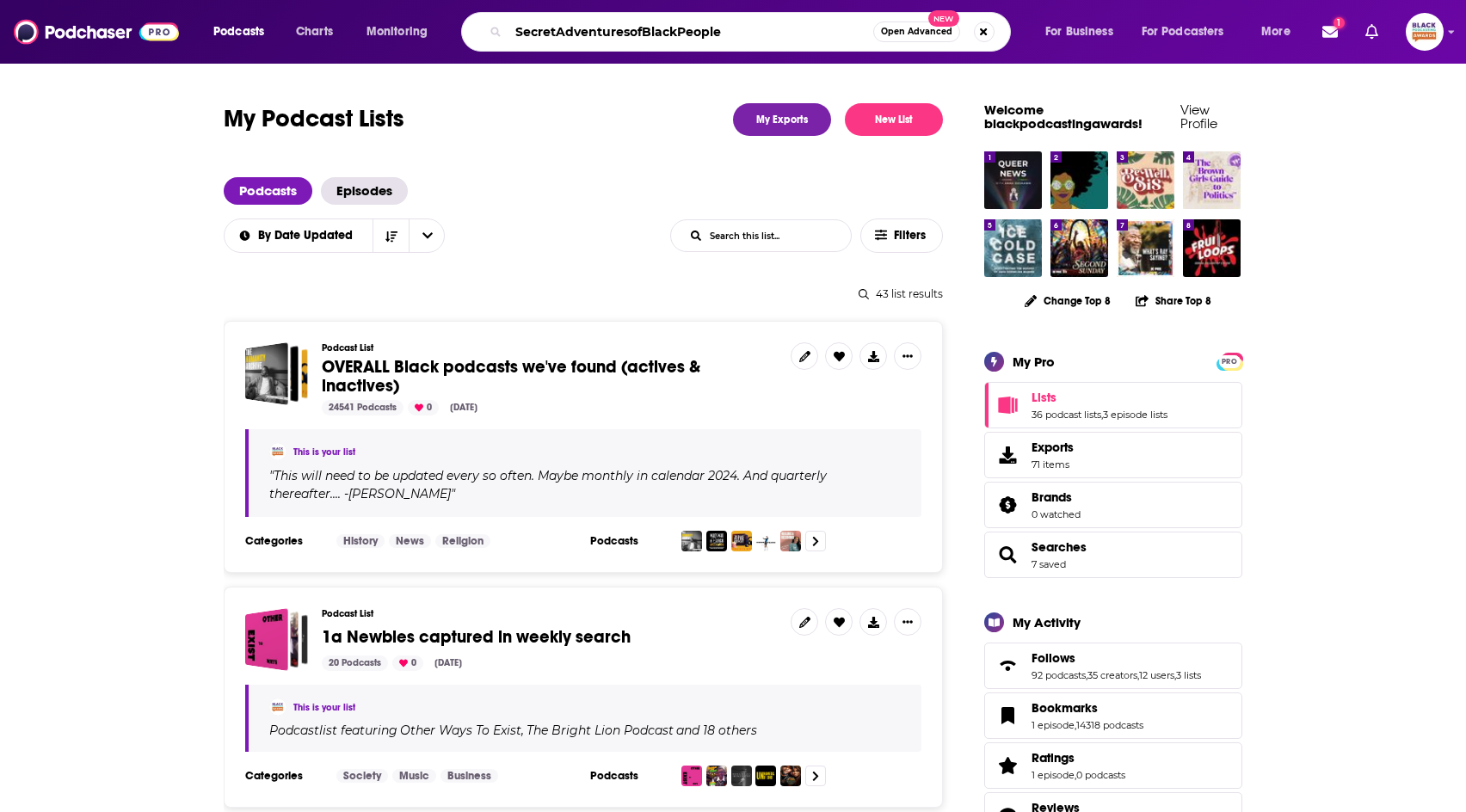
click at [559, 29] on input "SecretAdventuresofBlackPeople" at bounding box center [690, 32] width 364 height 27
click at [634, 33] on input "Secret AdventuresofBlackPeople" at bounding box center [690, 32] width 364 height 27
click at [650, 35] on input "Secret Adventures ofBlackPeople" at bounding box center [690, 32] width 364 height 27
click at [691, 35] on input "Secret Adventures of BlackPeople" at bounding box center [690, 32] width 364 height 27
type input "Secret Adventures of Black People"
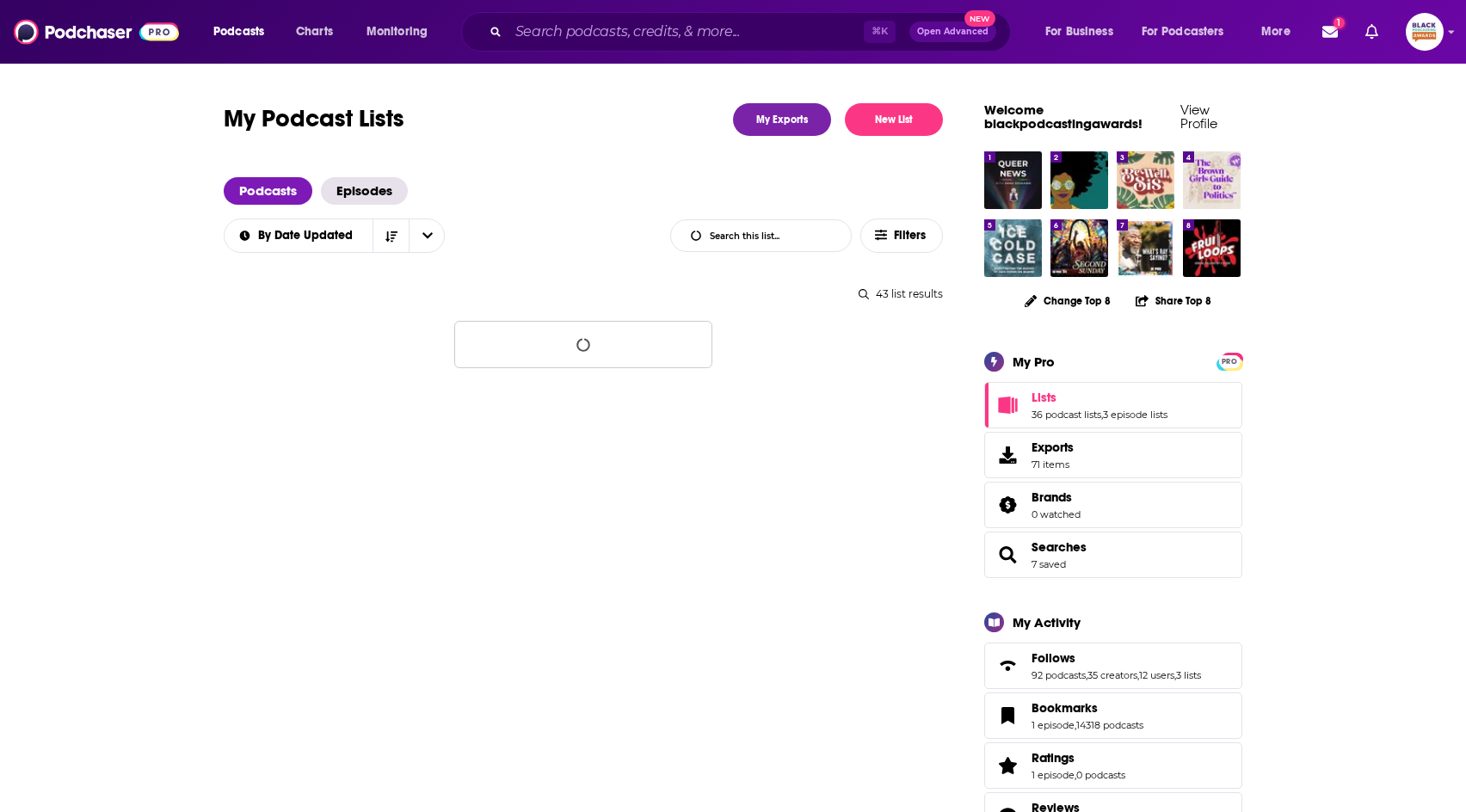
click at [658, 45] on div "⌘ K Open Advanced New" at bounding box center [736, 32] width 550 height 40
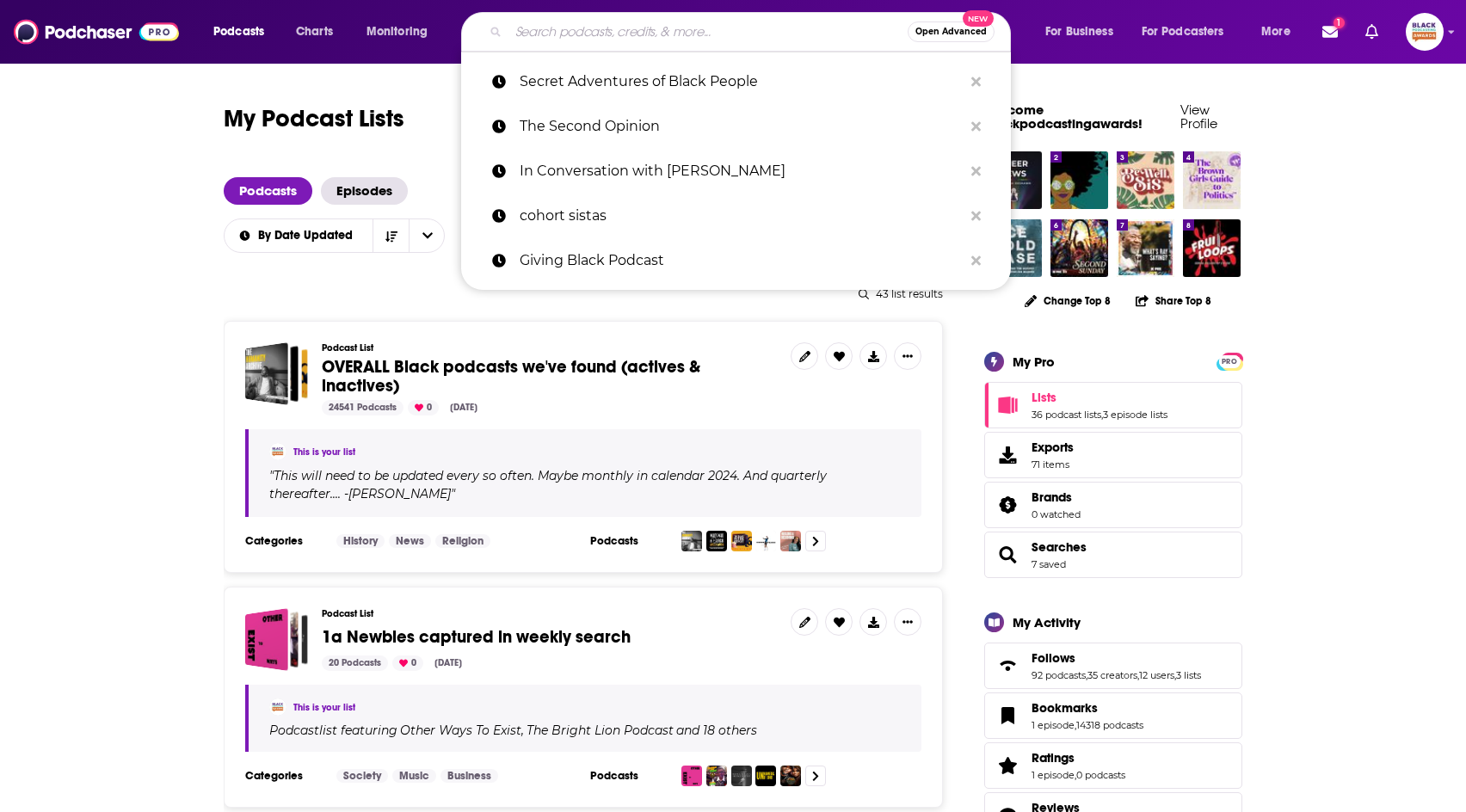
click at [654, 38] on input "Search podcasts, credits, & more..." at bounding box center [708, 32] width 399 height 27
paste input "inlightened ediot"
type input "inlightened ediot"
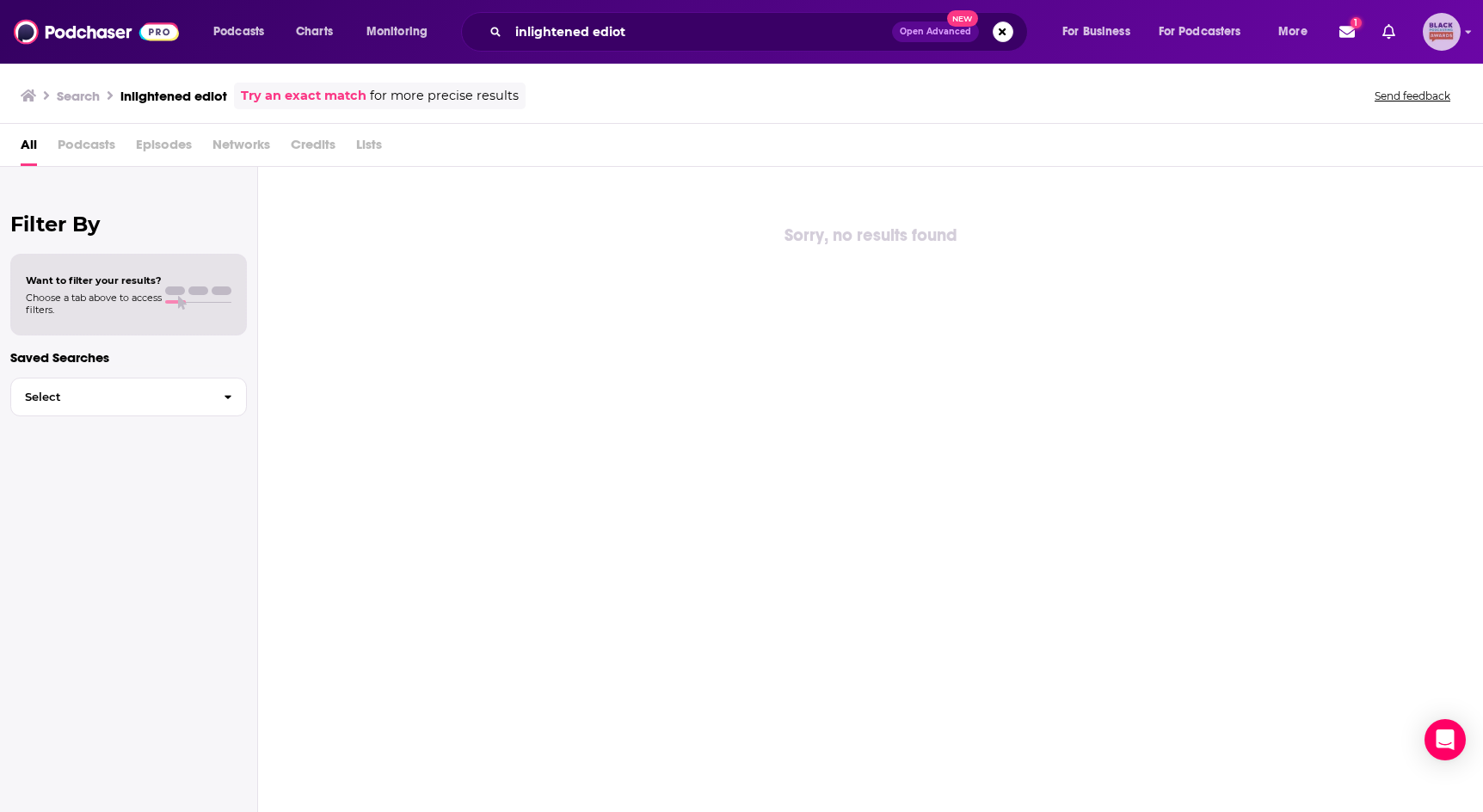
click at [1465, 32] on icon "Show profile menu" at bounding box center [1469, 32] width 6 height 4
click at [1342, 245] on span "Add a Podcast" at bounding box center [1372, 244] width 76 height 13
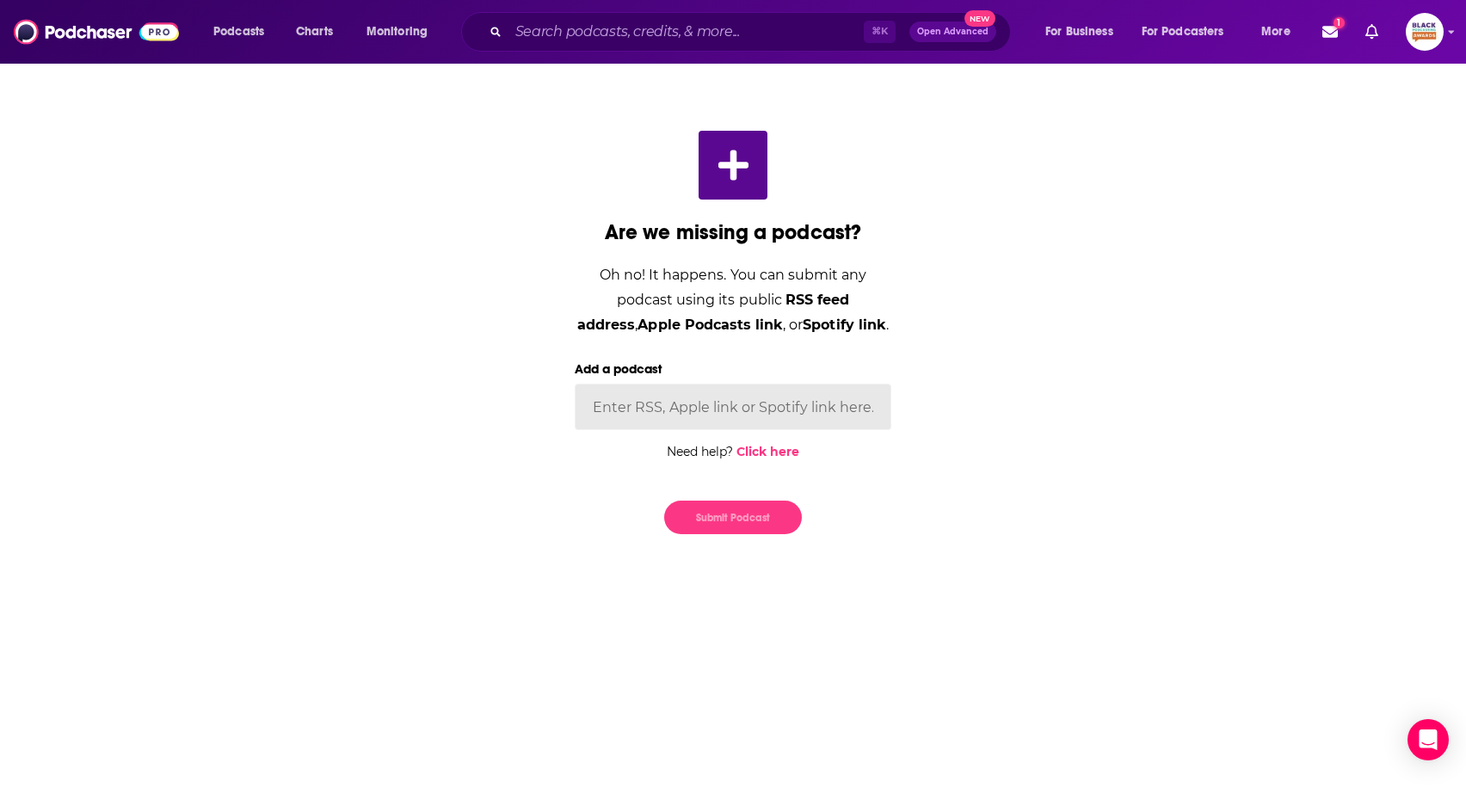
click at [727, 413] on input "Add a podcast" at bounding box center [733, 406] width 317 height 47
paste input "[URL][DOMAIN_NAME]"
type input "[URL][DOMAIN_NAME]"
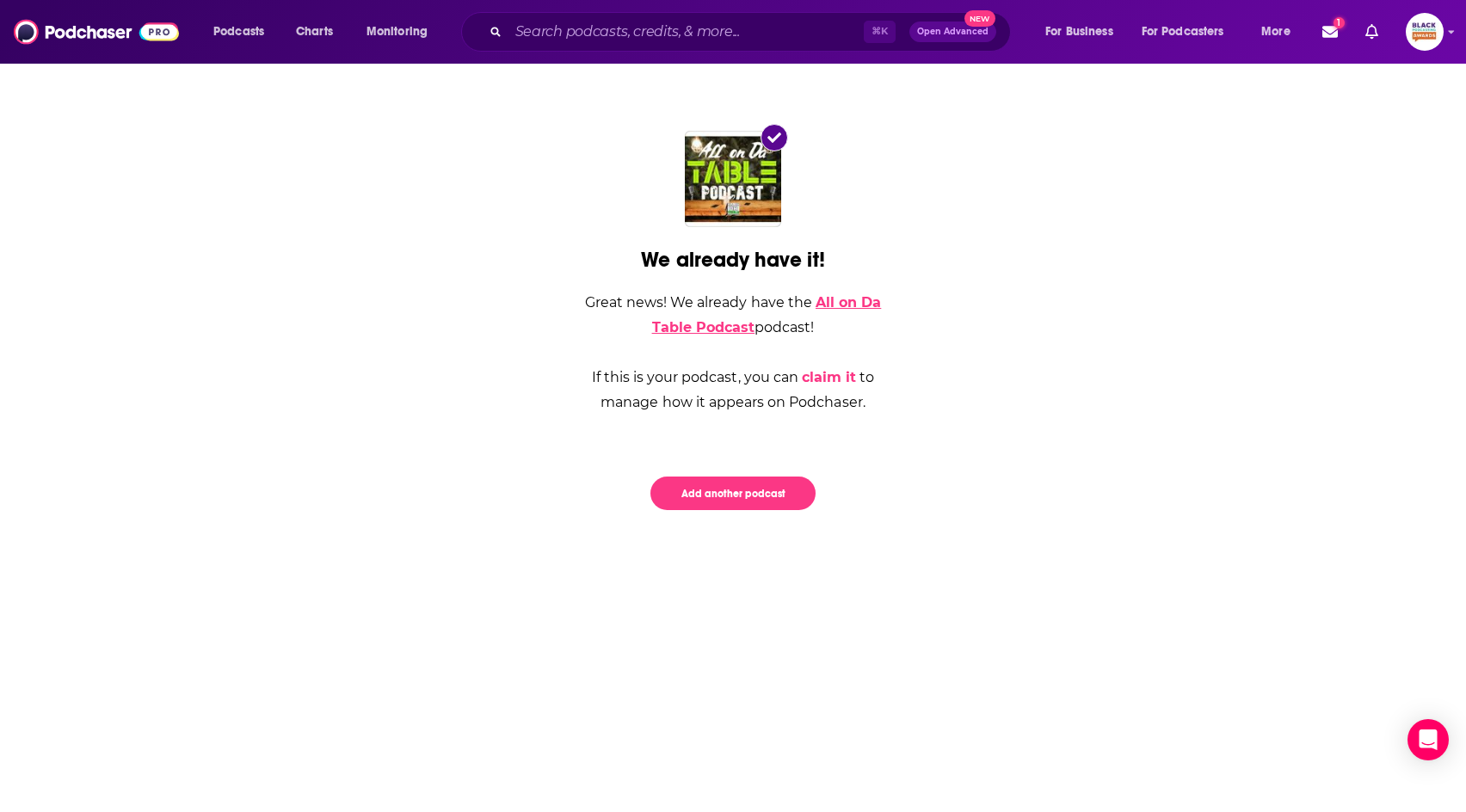
click at [705, 330] on link "All on Da Table Podcast" at bounding box center [767, 314] width 230 height 41
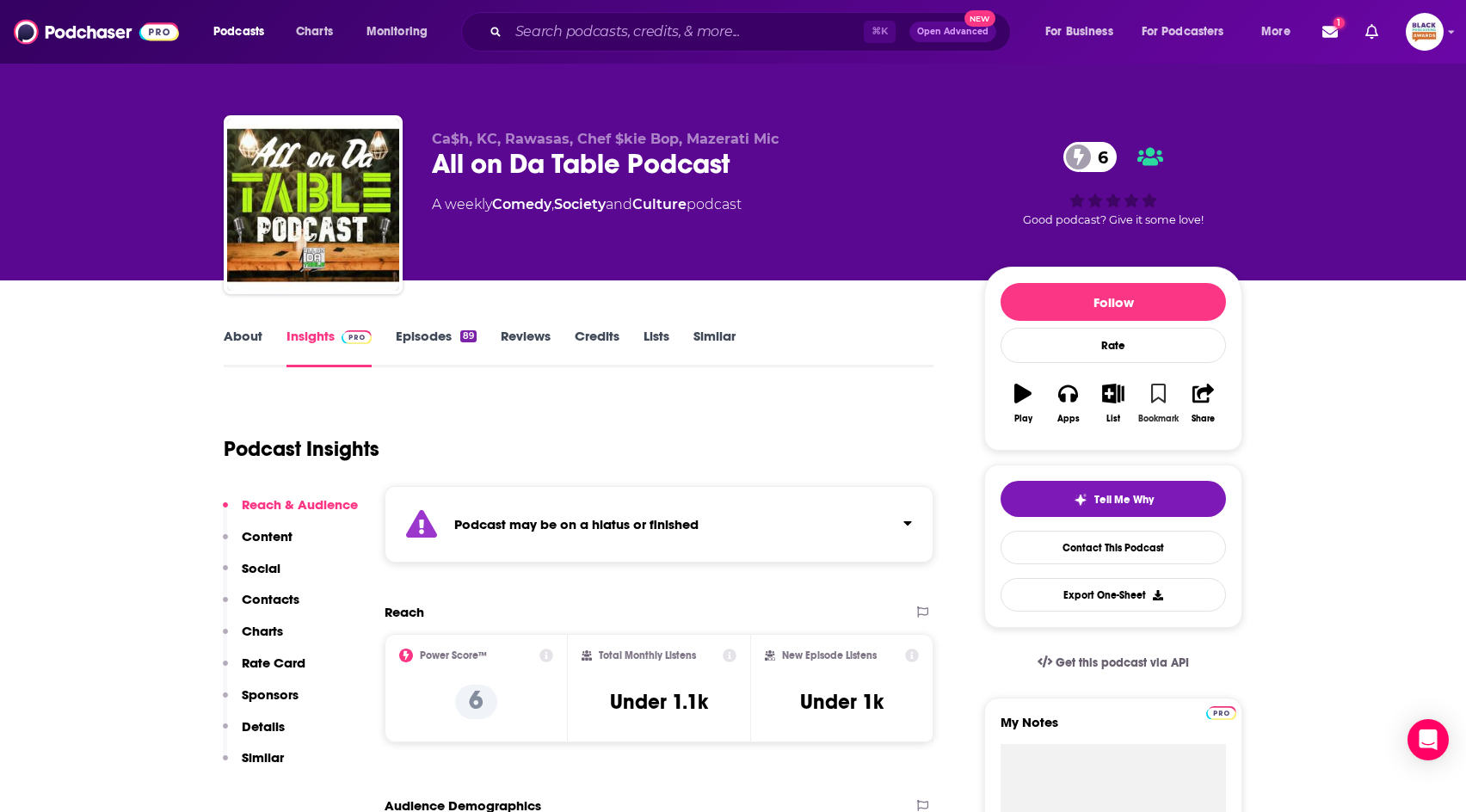
drag, startPoint x: 1162, startPoint y: 402, endPoint x: 1130, endPoint y: 395, distance: 32.8
click at [1160, 401] on button "Bookmark" at bounding box center [1157, 403] width 45 height 62
click at [1120, 395] on icon "button" at bounding box center [1112, 393] width 21 height 19
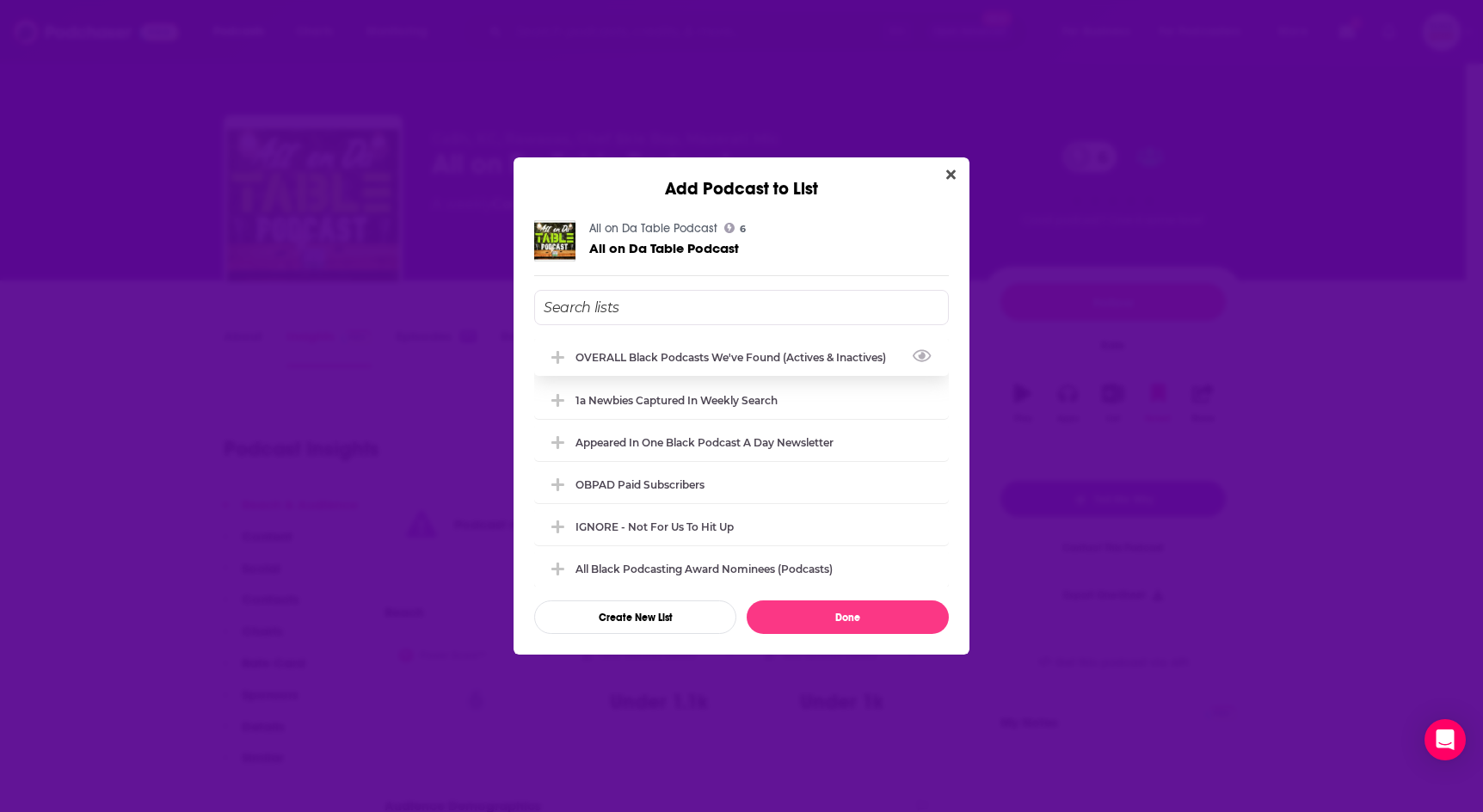
click at [737, 367] on div "OVERALL Black podcasts we've found (actives & inactives)" at bounding box center [741, 356] width 414 height 38
click at [878, 620] on button "Done" at bounding box center [847, 617] width 202 height 33
